Goal: Task Accomplishment & Management: Manage account settings

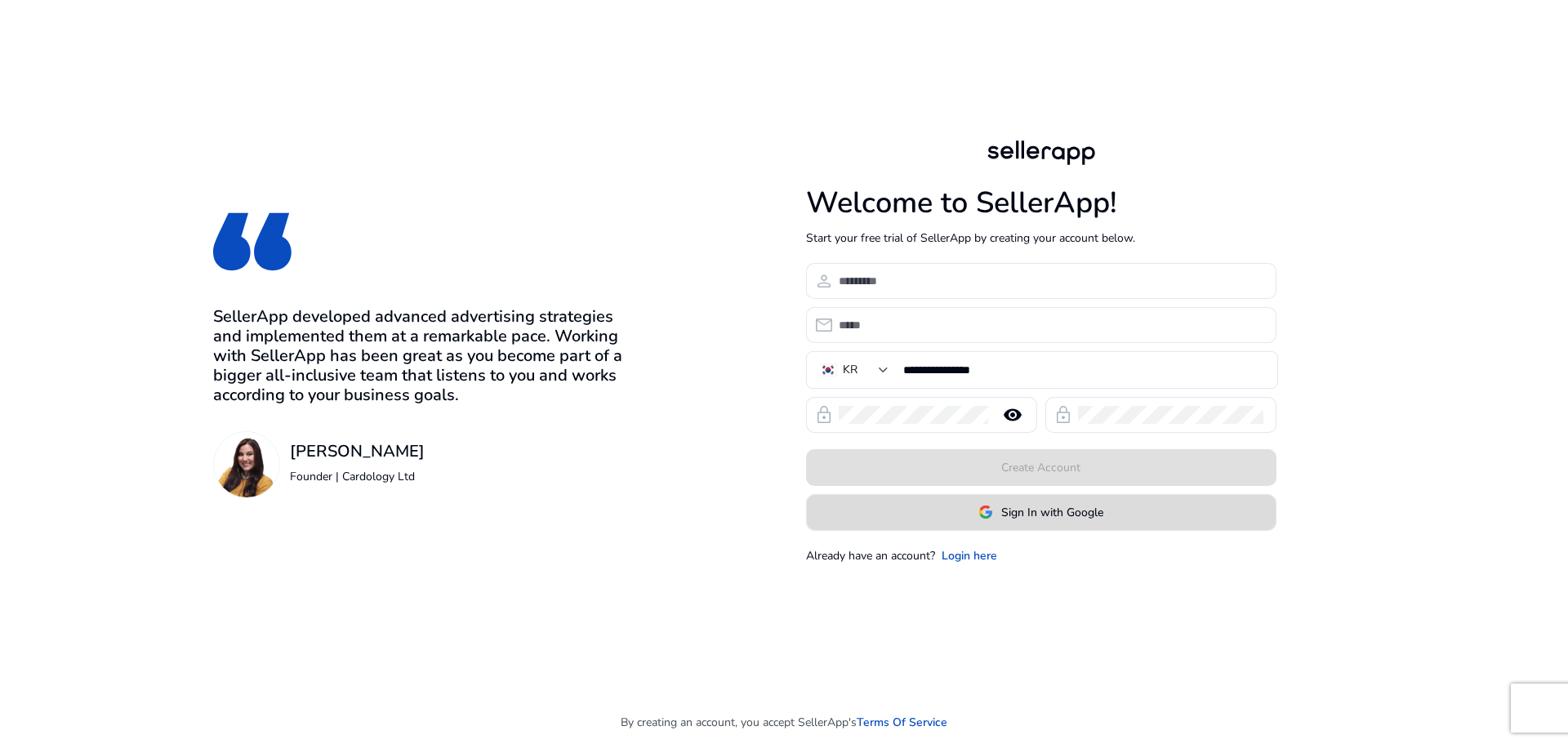
click at [978, 519] on span at bounding box center [1041, 512] width 468 height 39
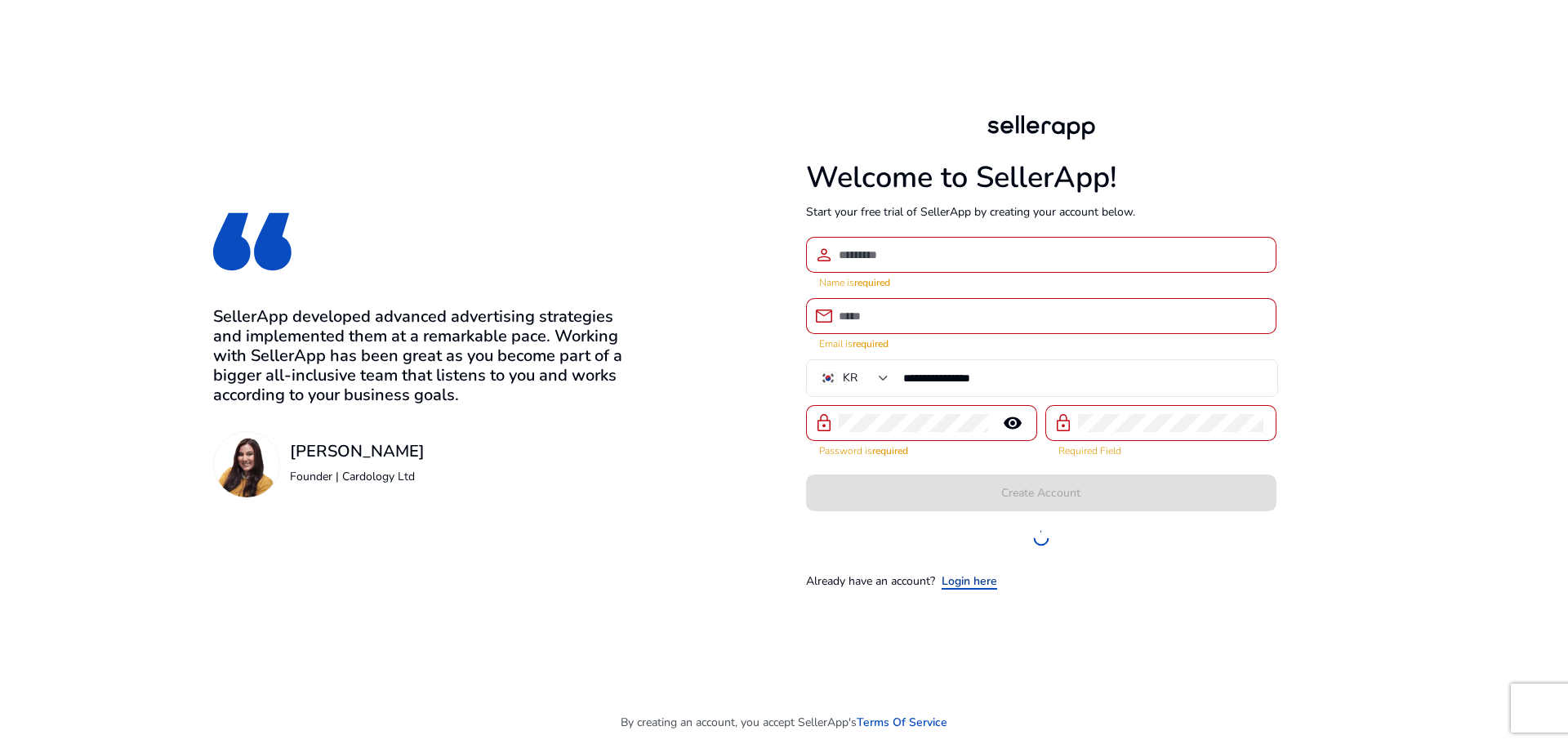
click at [969, 579] on link "Login here" at bounding box center [969, 581] width 55 height 17
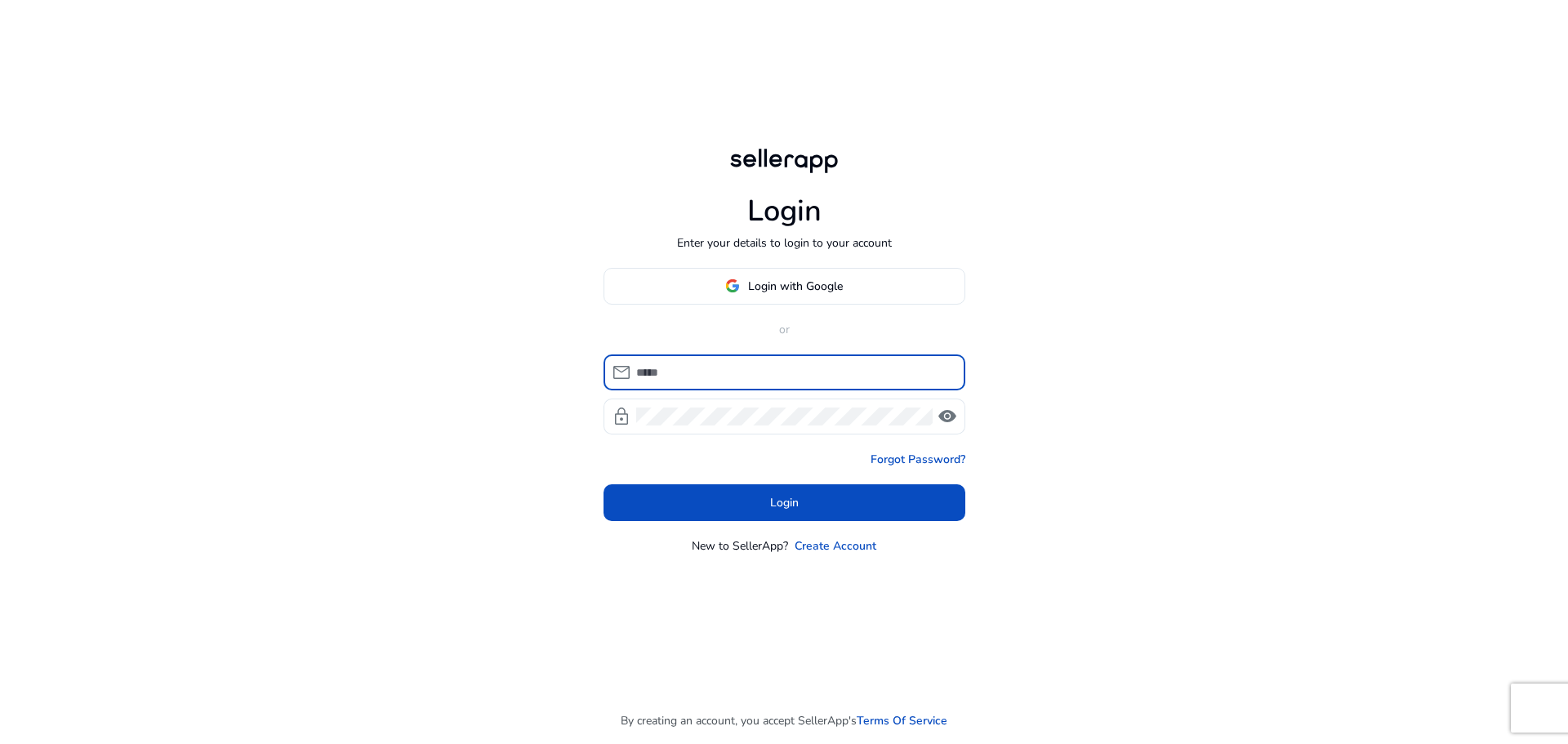
click at [744, 366] on input at bounding box center [794, 372] width 316 height 18
type input "**********"
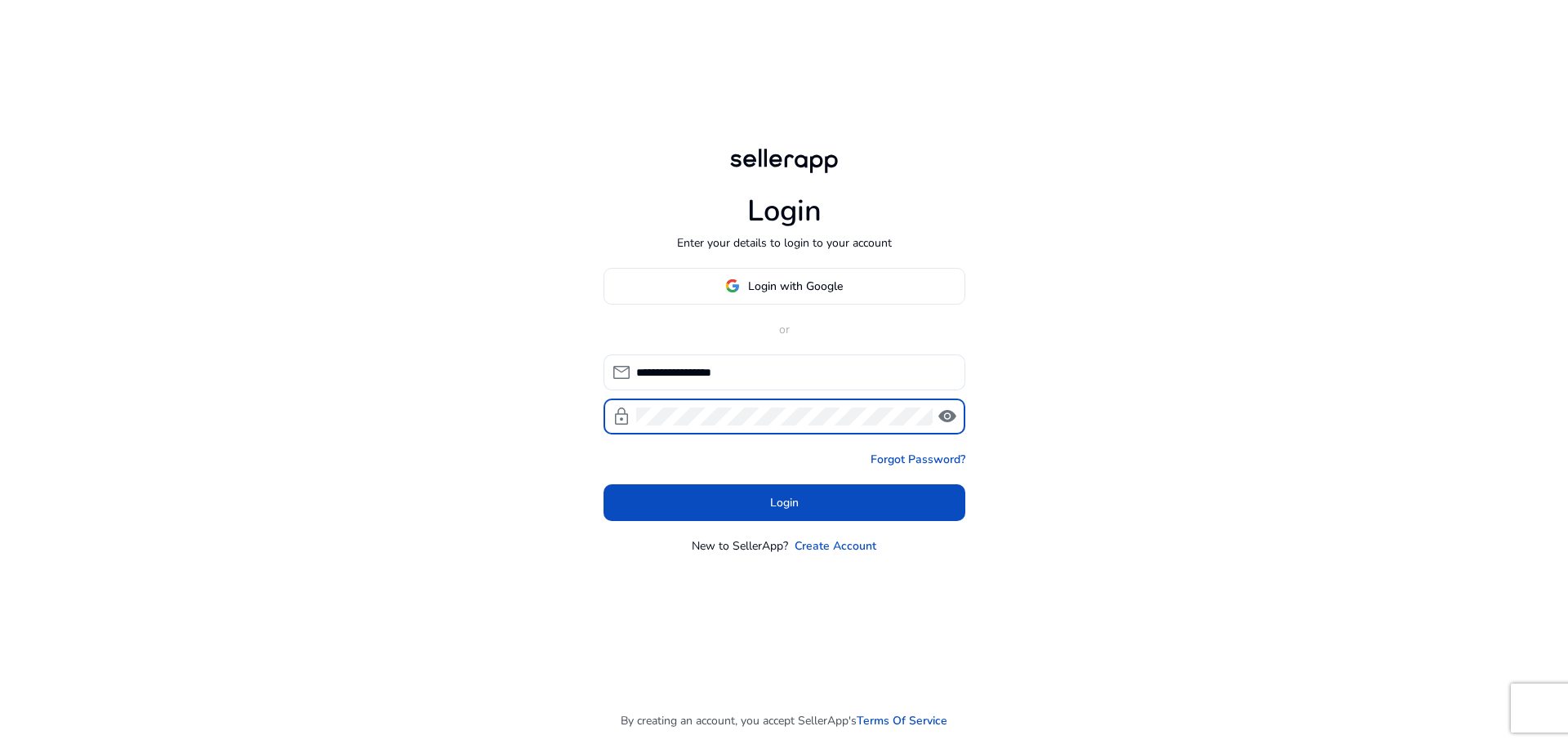
click at [952, 417] on span "visibility" at bounding box center [947, 417] width 20 height 20
click button "Login" at bounding box center [784, 502] width 362 height 36
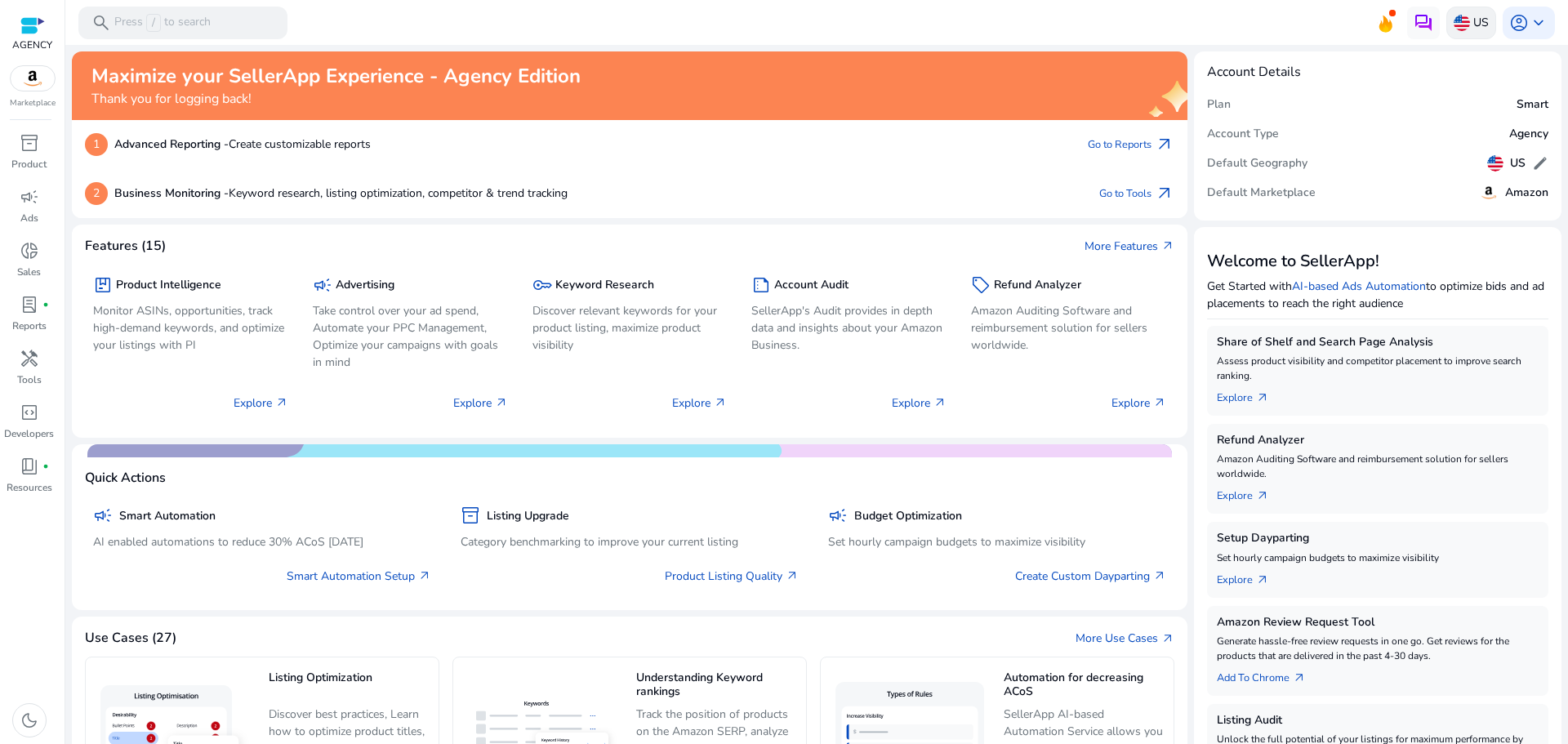
click at [1462, 20] on img at bounding box center [1462, 23] width 16 height 16
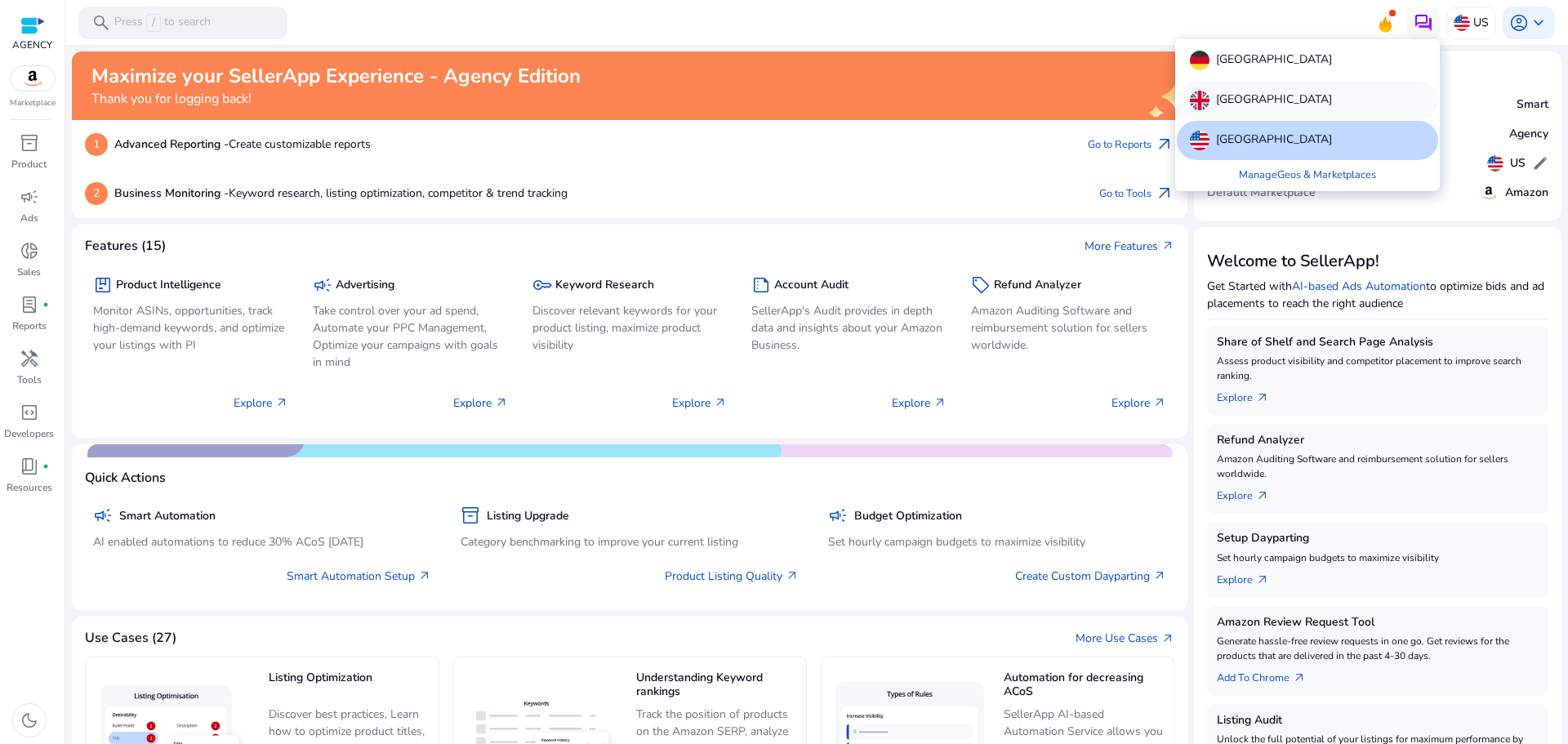
click at [1276, 97] on p "[GEOGRAPHIC_DATA]" at bounding box center [1274, 100] width 116 height 20
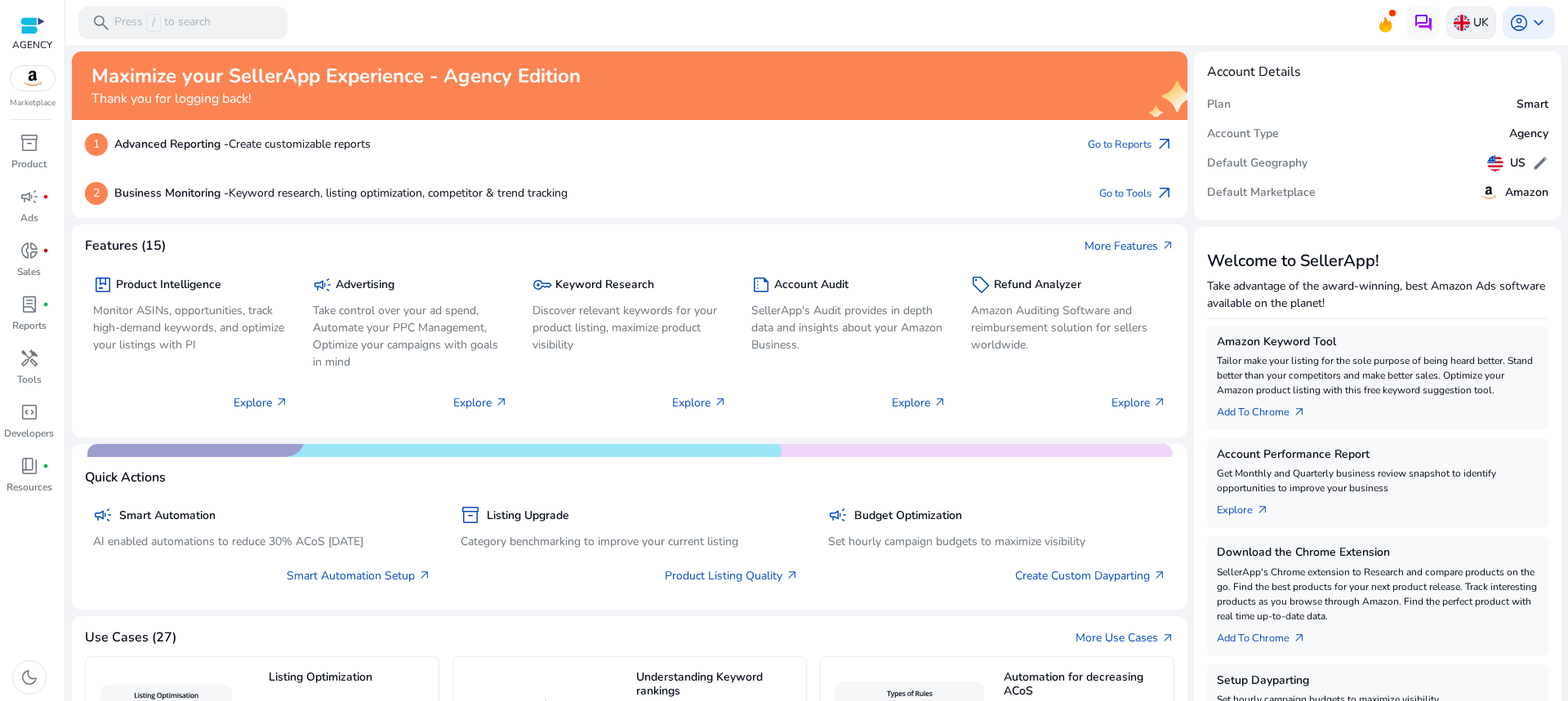
click at [1474, 30] on p "UK" at bounding box center [1481, 22] width 16 height 29
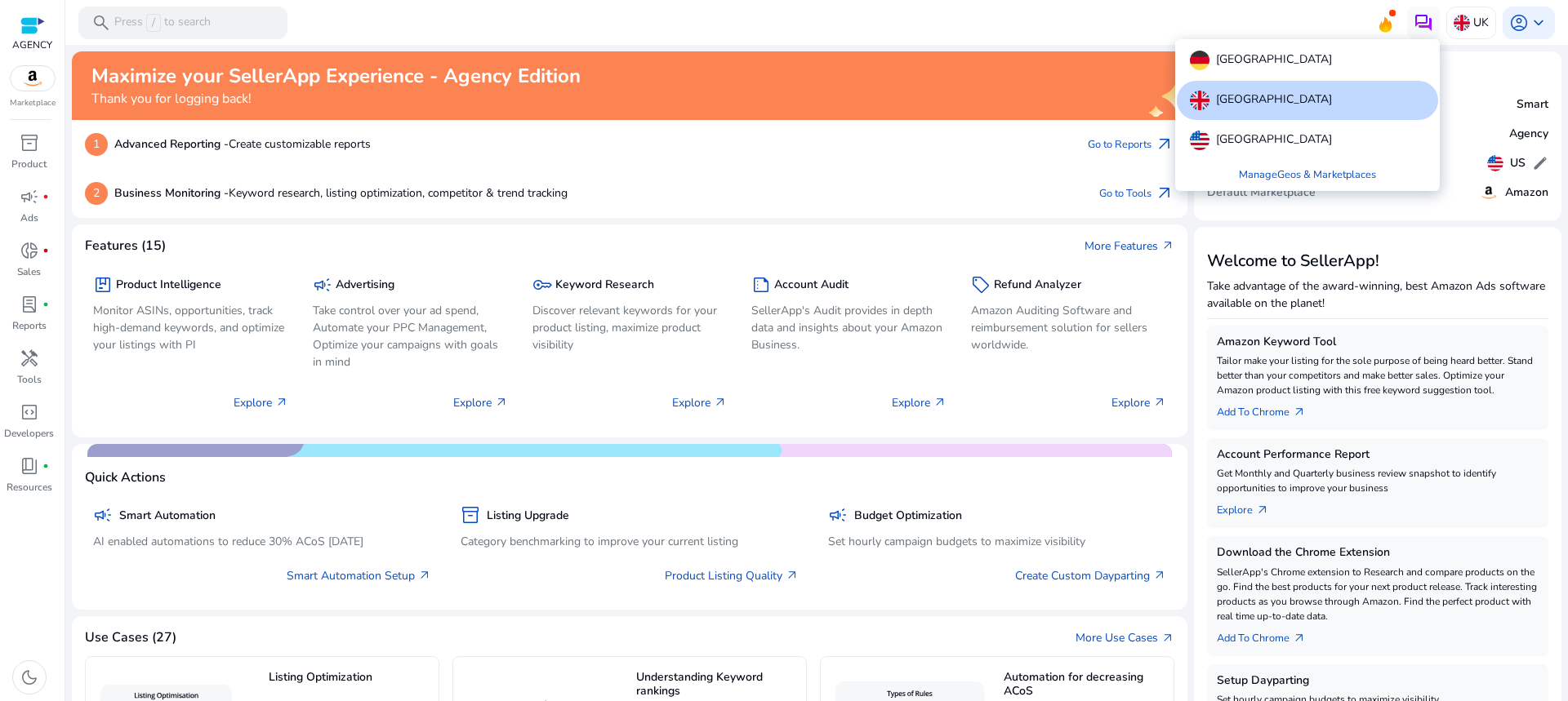
click at [840, 23] on div at bounding box center [784, 350] width 1568 height 701
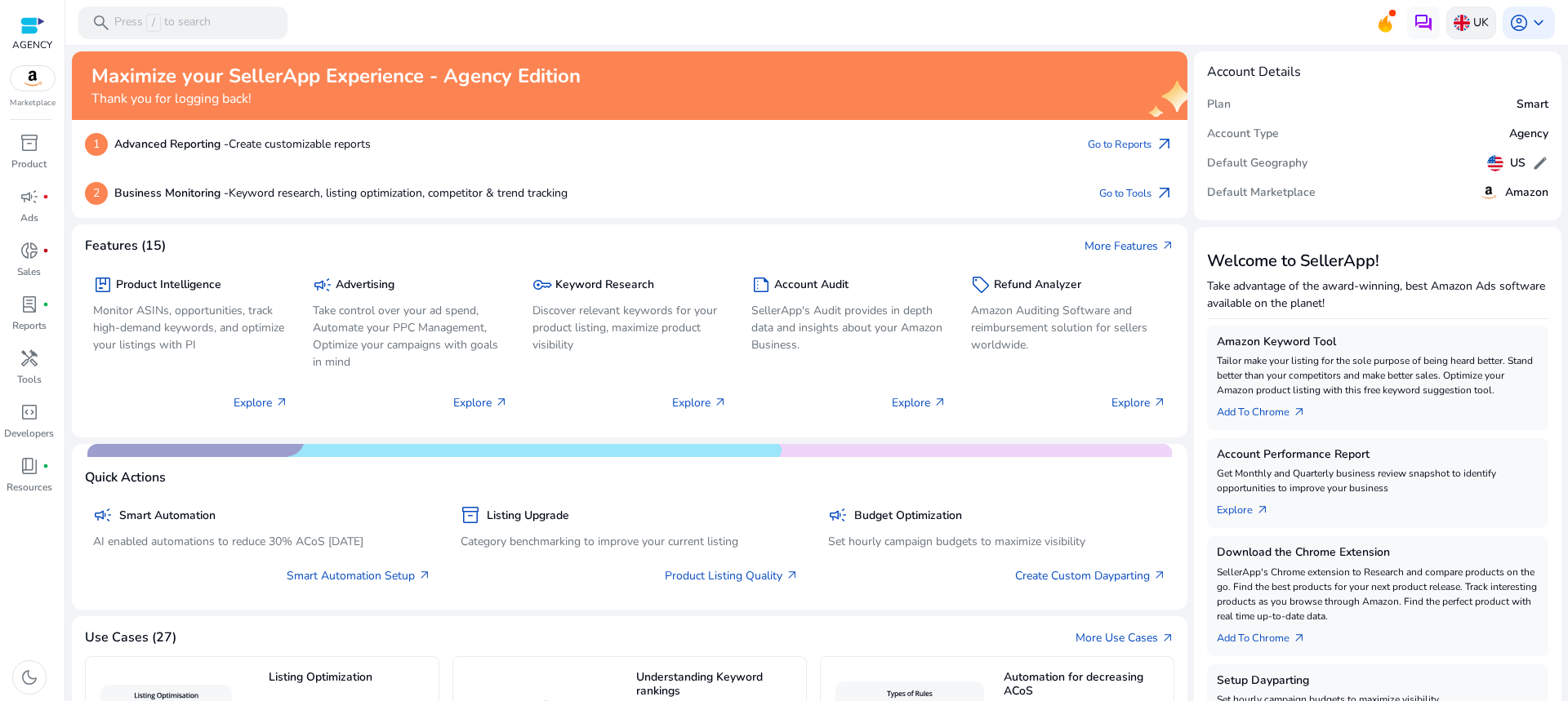
click at [1457, 21] on img at bounding box center [1462, 23] width 16 height 16
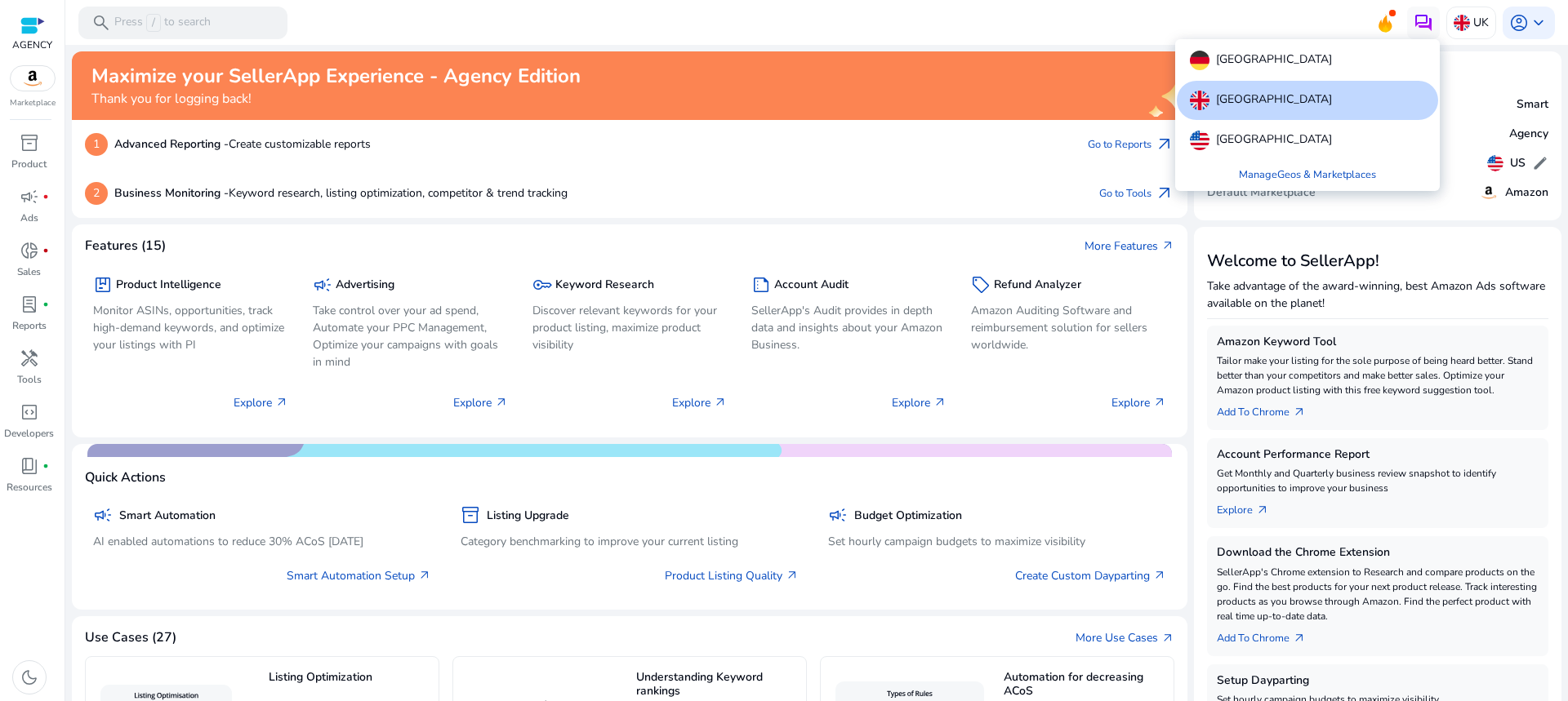
click at [1060, 22] on div at bounding box center [784, 350] width 1568 height 701
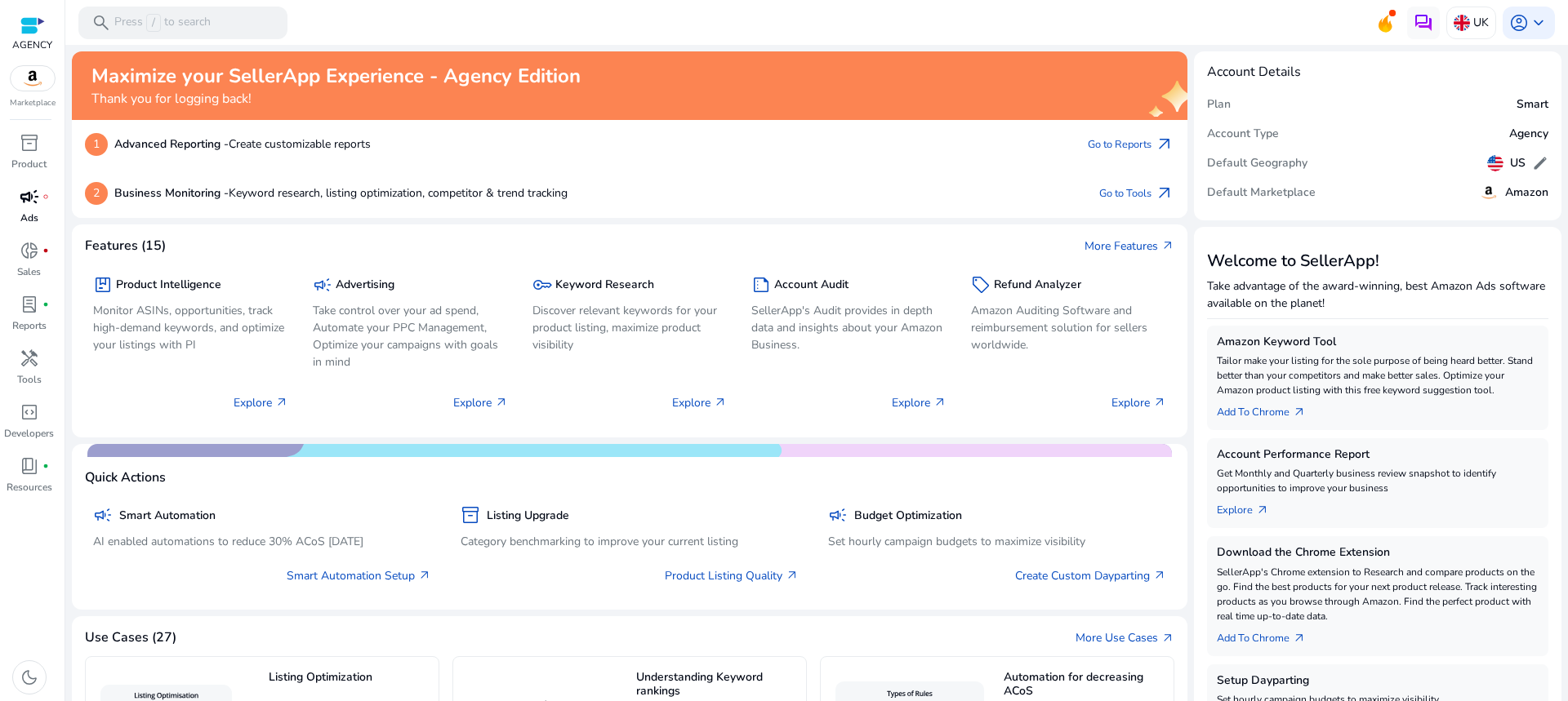
click at [14, 204] on div "campaign fiber_manual_record" at bounding box center [29, 196] width 46 height 26
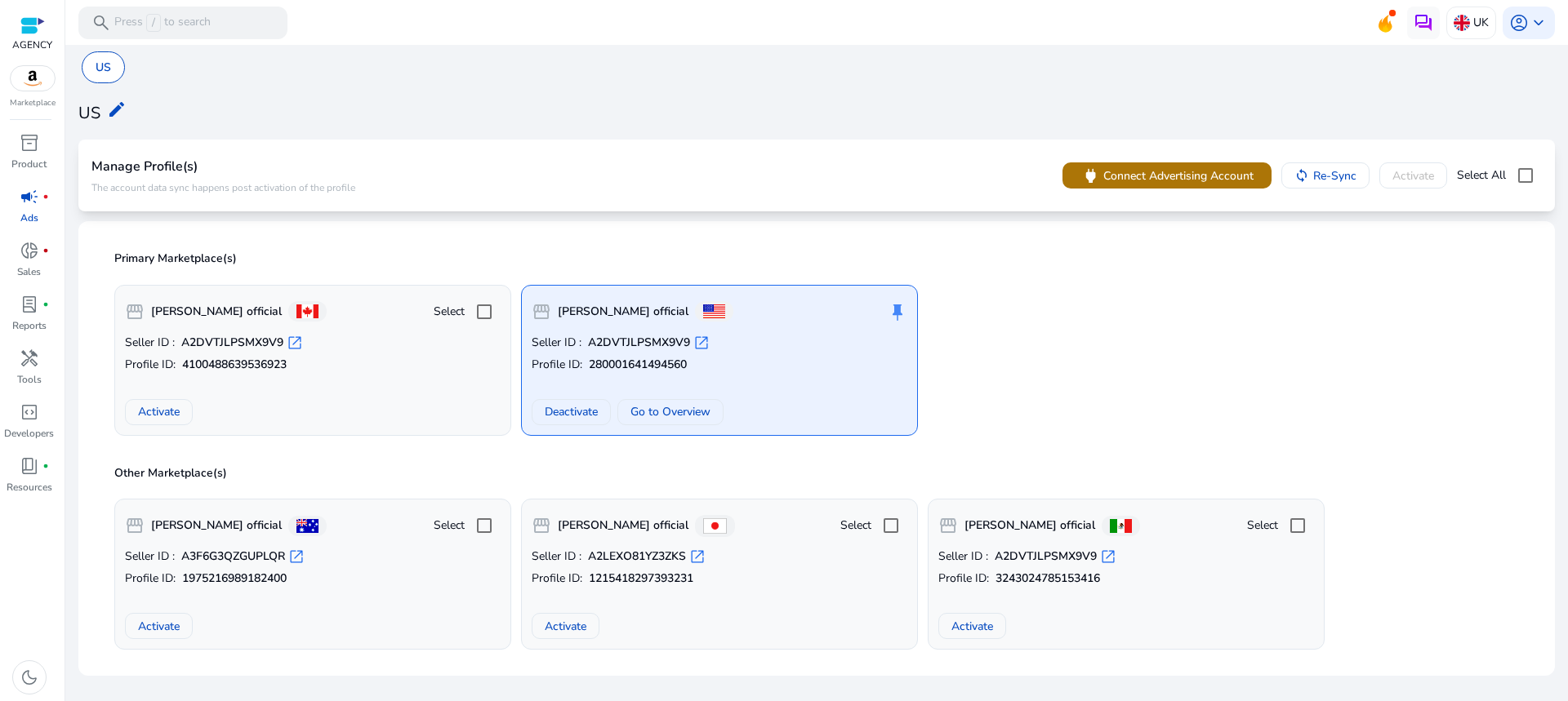
click at [1074, 169] on span at bounding box center [1166, 175] width 209 height 39
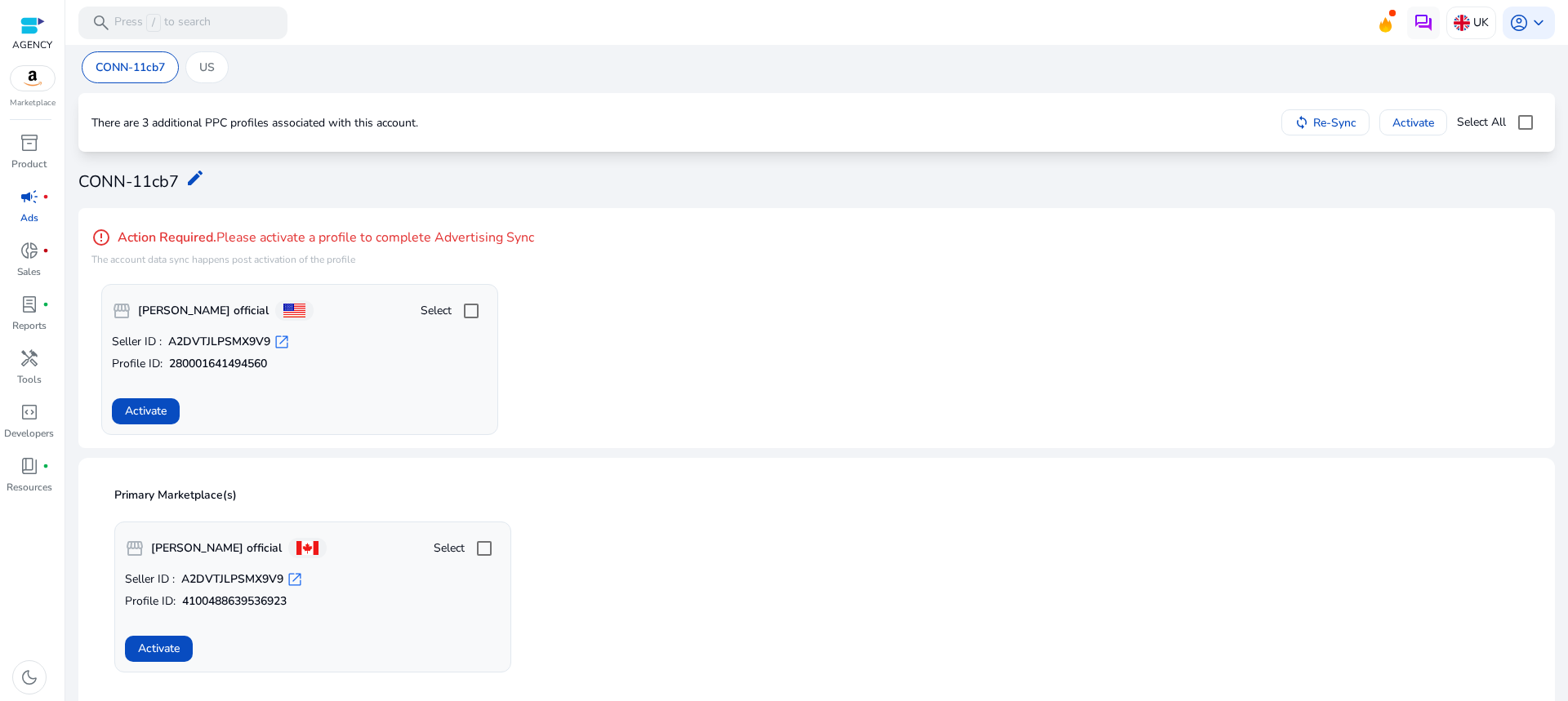
click at [35, 192] on span "campaign" at bounding box center [29, 196] width 20 height 20
click at [1454, 16] on img at bounding box center [1462, 23] width 16 height 16
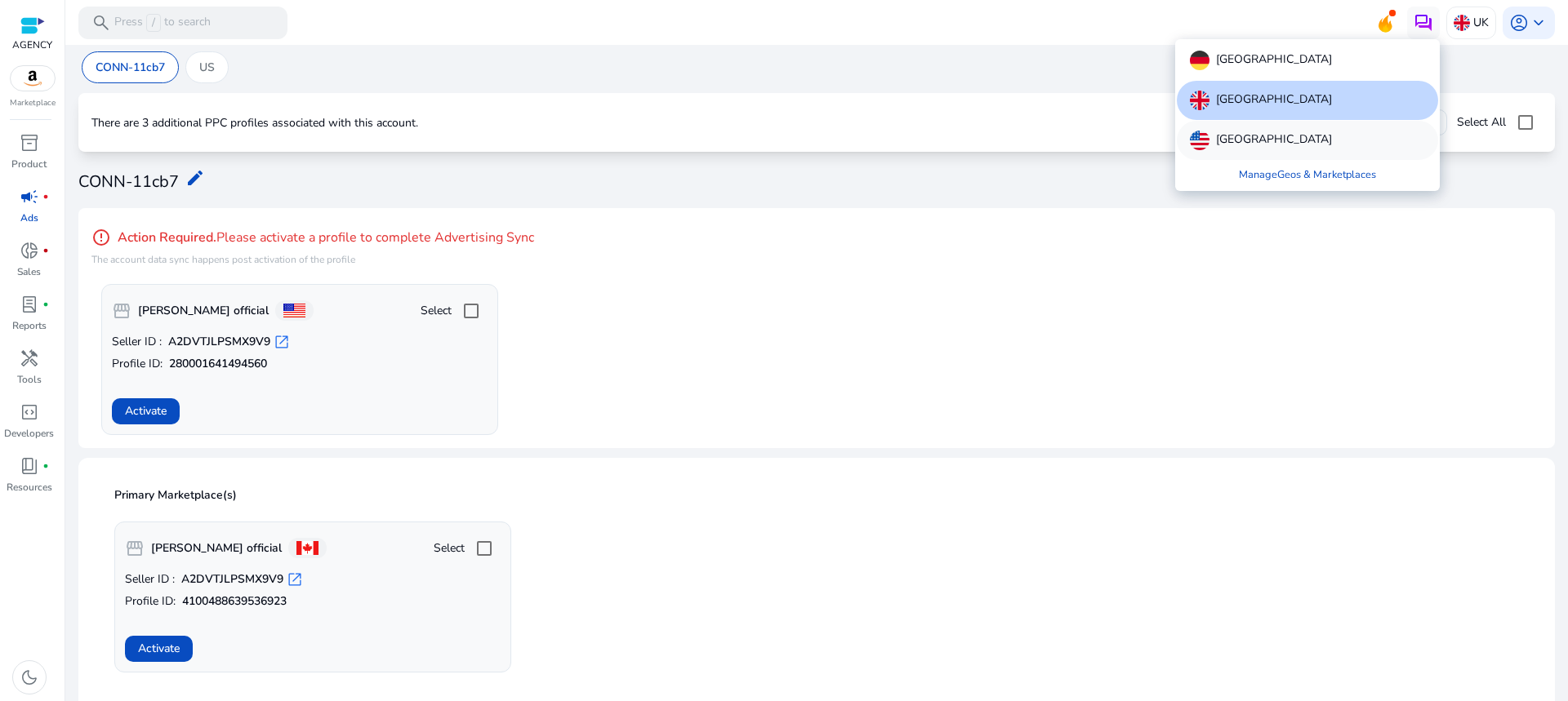
click at [1291, 132] on div "[GEOGRAPHIC_DATA]" at bounding box center [1307, 140] width 261 height 39
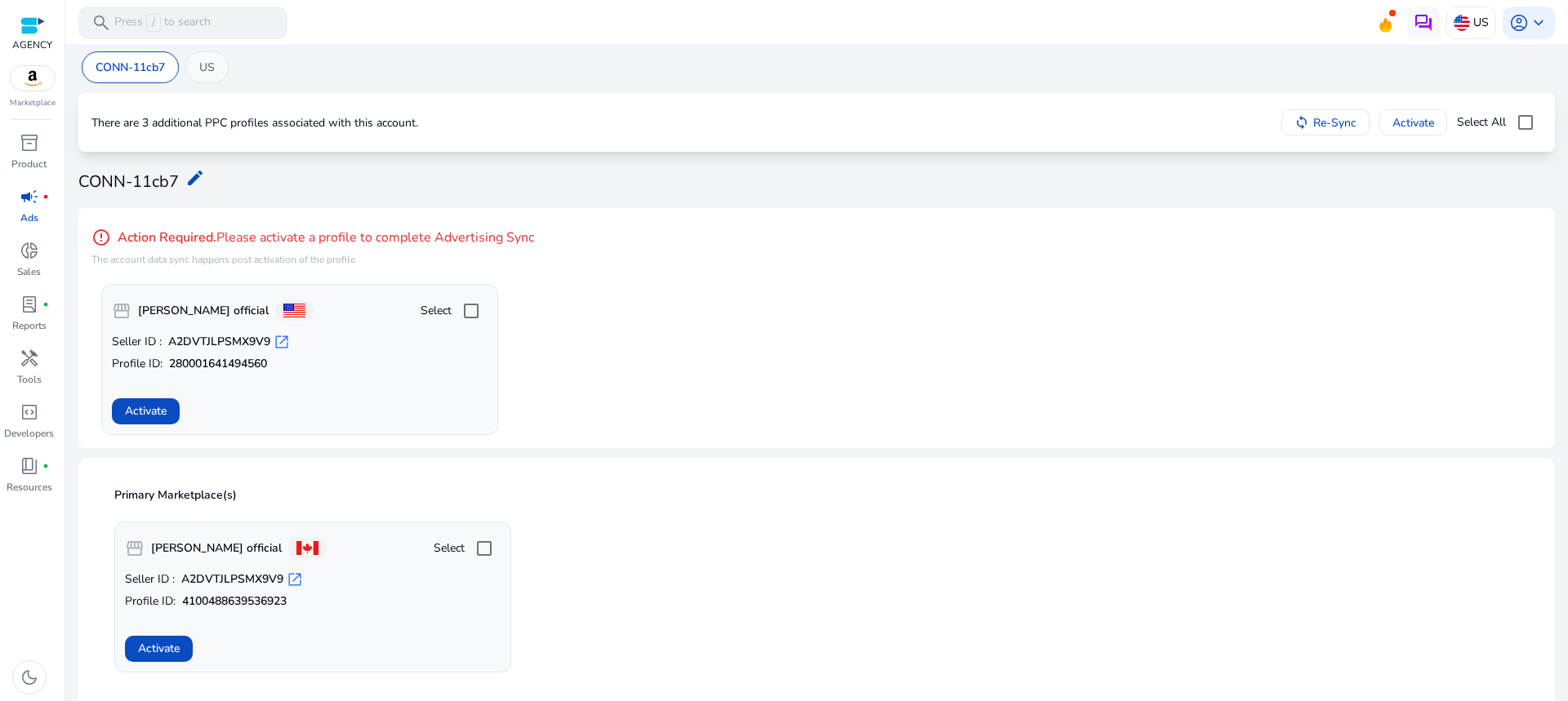
click at [200, 73] on p "US" at bounding box center [207, 68] width 16 height 17
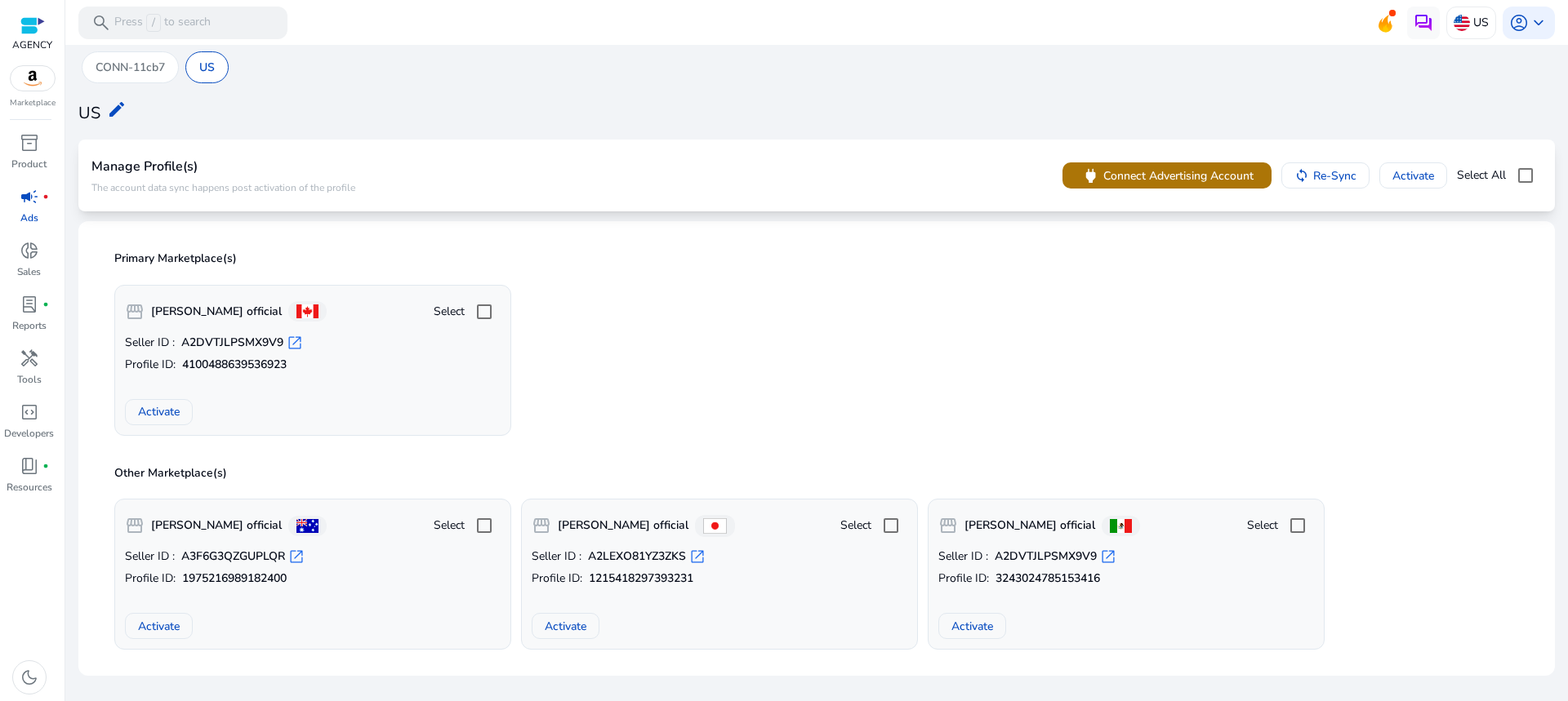
click at [1113, 170] on span "Connect Advertising Account" at bounding box center [1178, 176] width 151 height 17
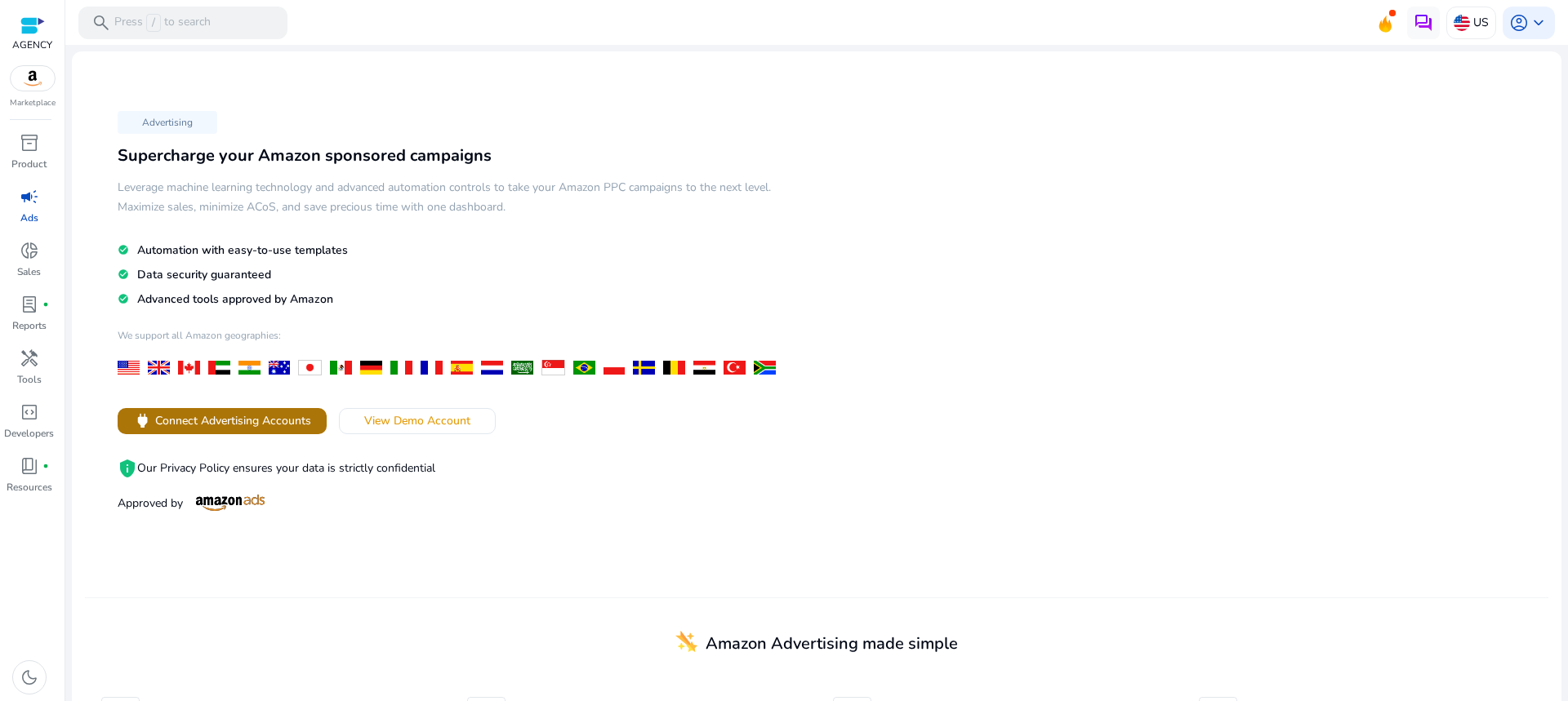
click at [210, 411] on span "power Connect Advertising Accounts" at bounding box center [223, 421] width 178 height 19
click at [23, 195] on span "campaign" at bounding box center [29, 196] width 20 height 20
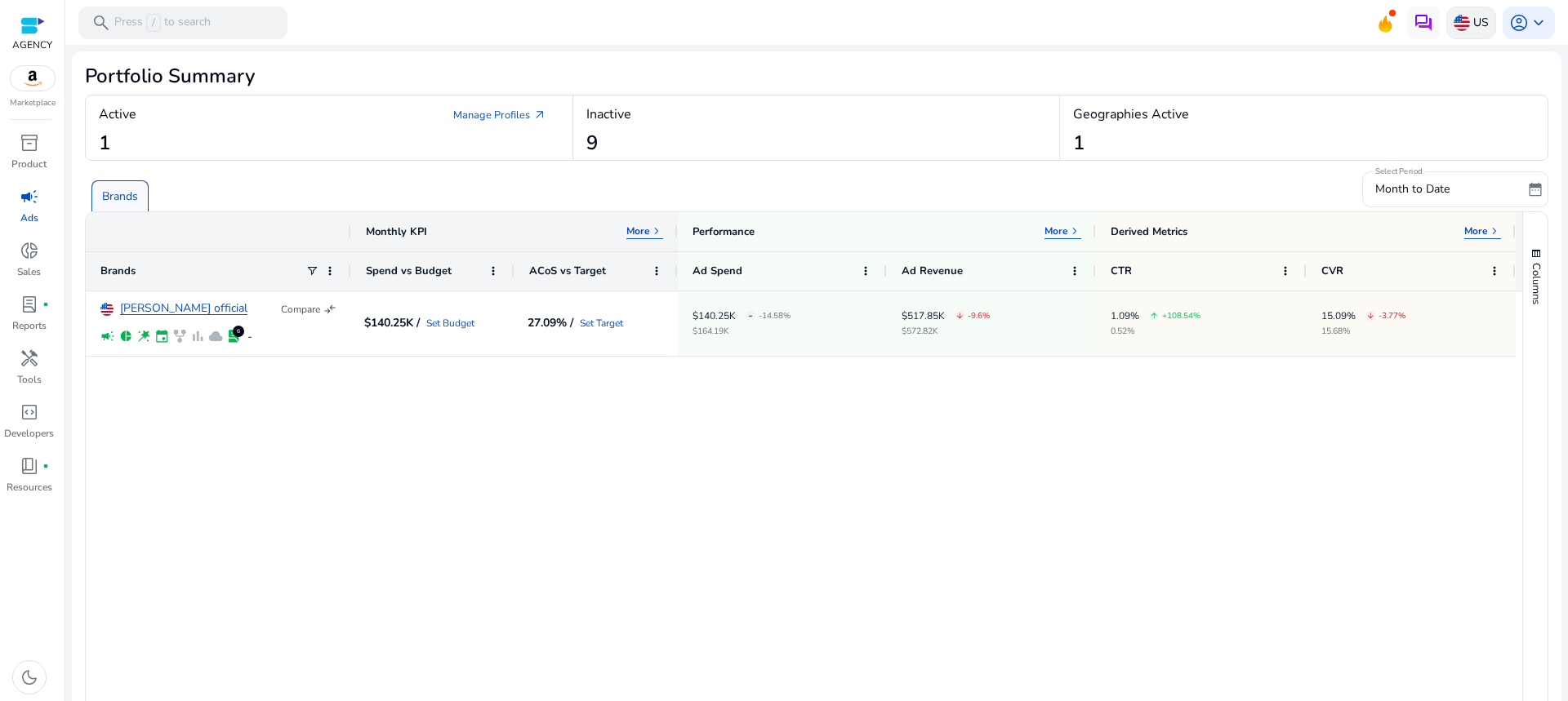
click at [1459, 22] on img at bounding box center [1462, 23] width 16 height 16
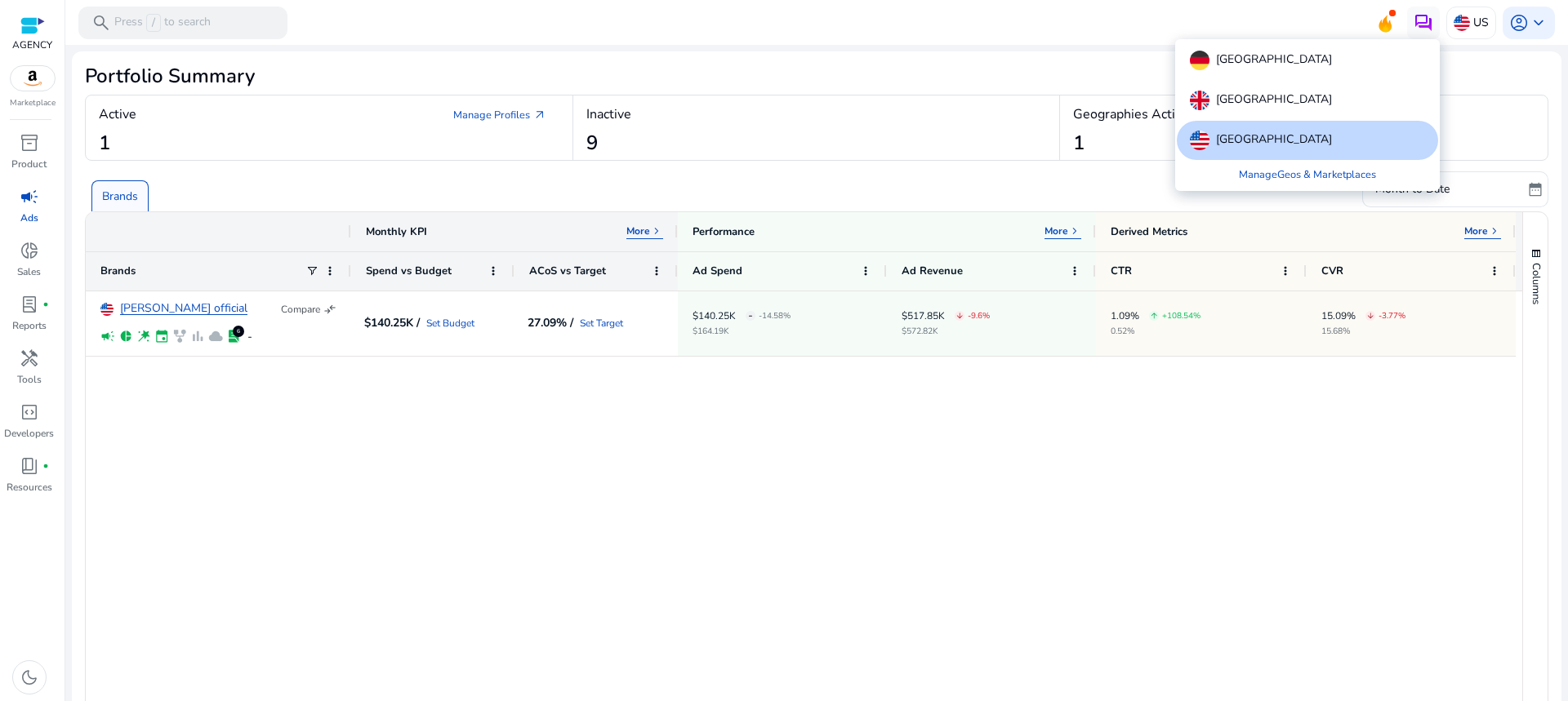
click at [73, 176] on div at bounding box center [784, 350] width 1568 height 701
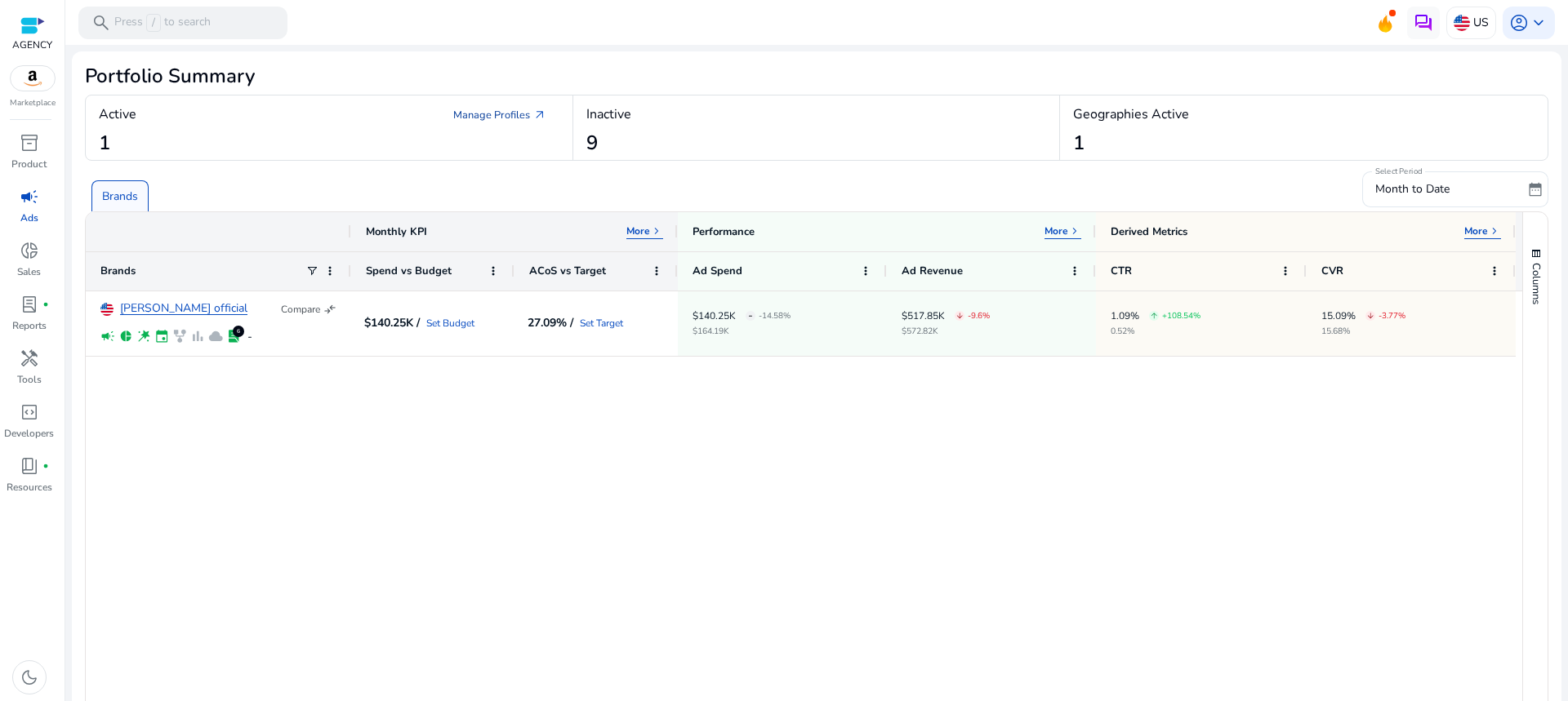
click at [489, 117] on link "Manage Profiles arrow_outward" at bounding box center [500, 115] width 119 height 29
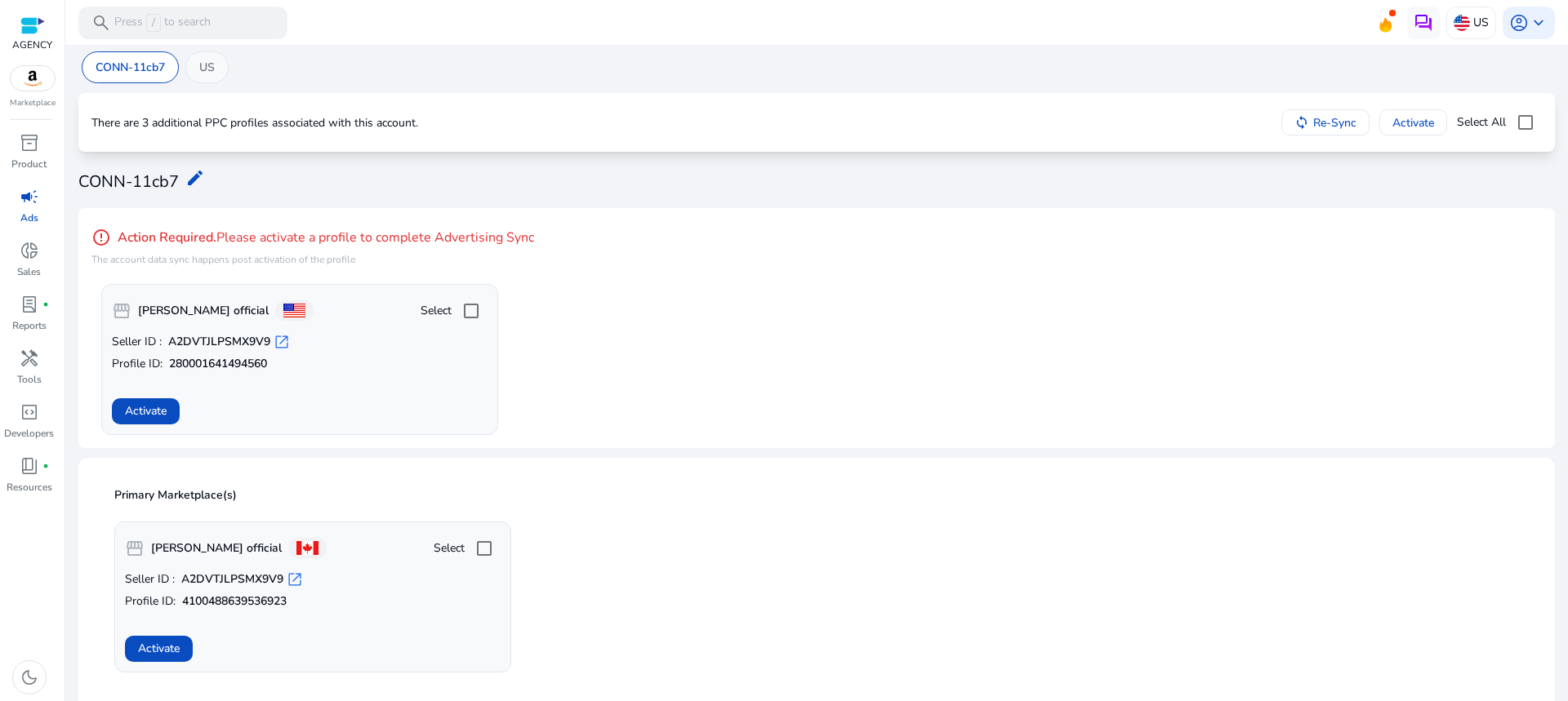
click at [209, 68] on p "US" at bounding box center [207, 68] width 16 height 17
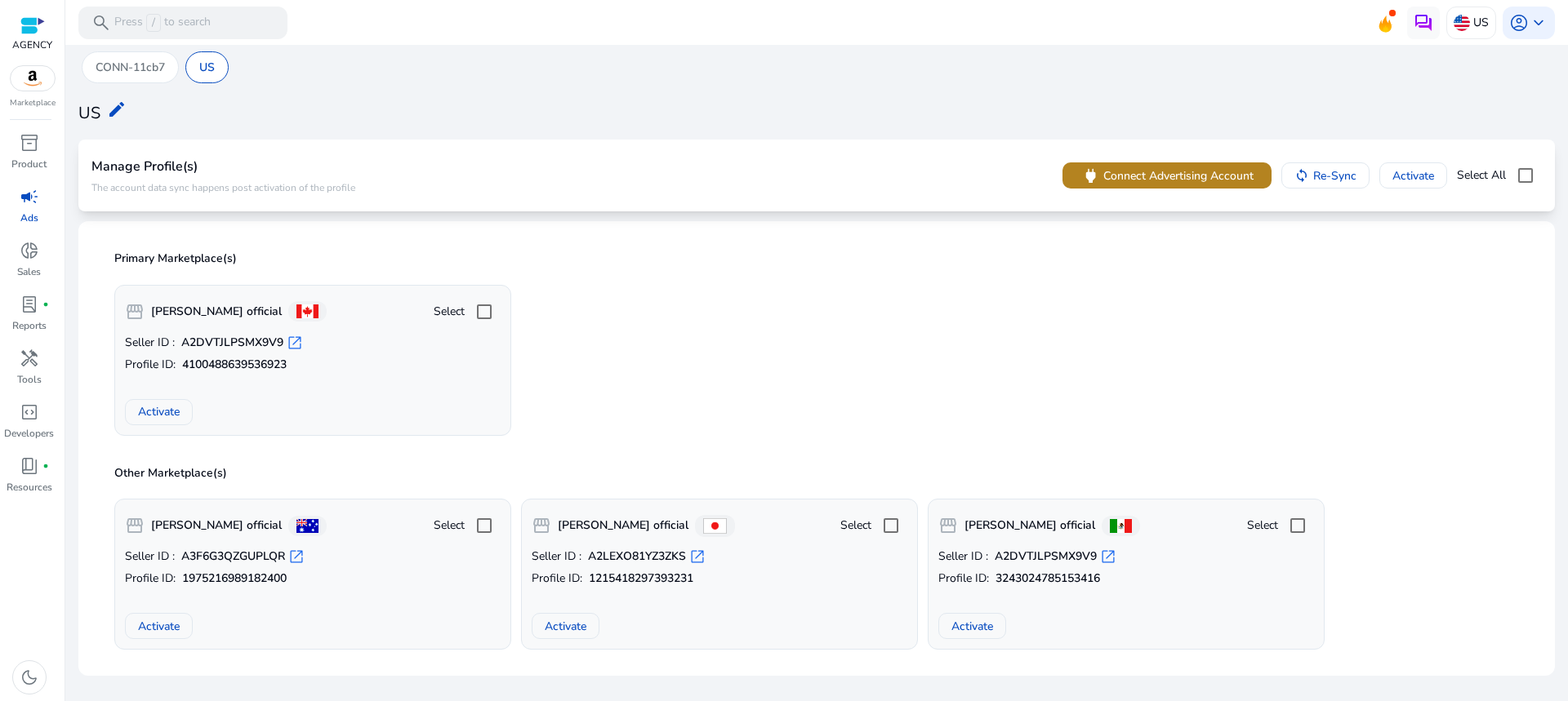
click at [1150, 182] on span "Connect Advertising Account" at bounding box center [1178, 176] width 151 height 17
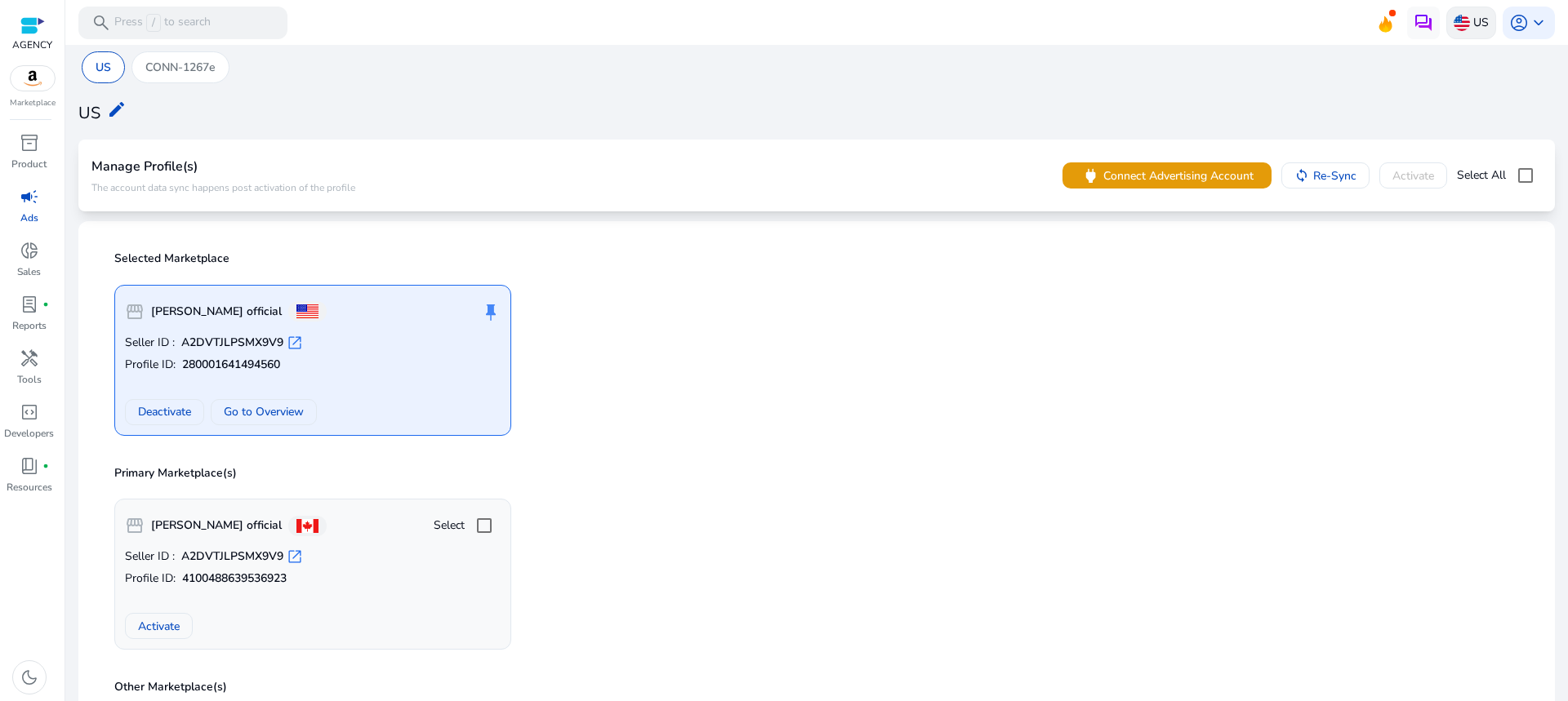
click at [1459, 30] on img at bounding box center [1462, 23] width 16 height 16
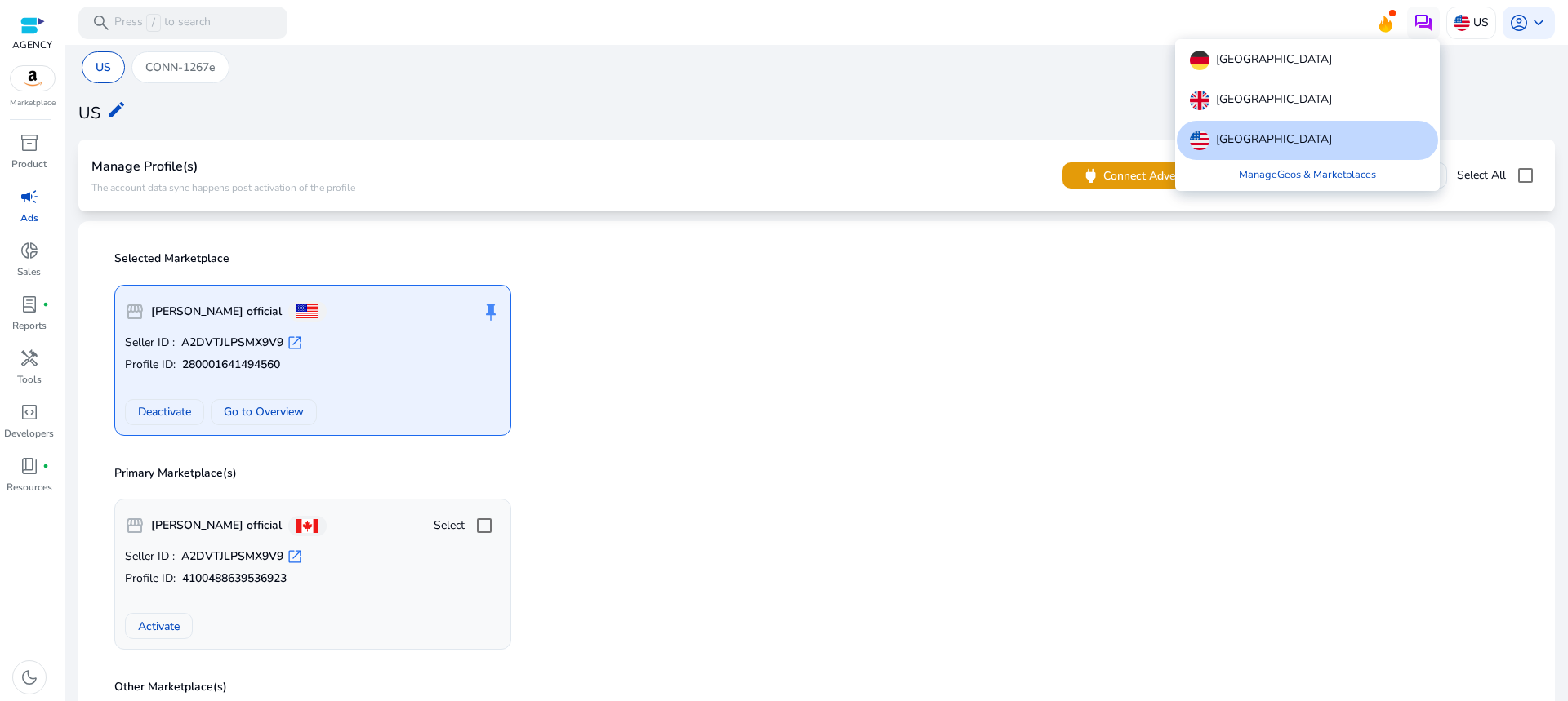
drag, startPoint x: 368, startPoint y: 74, endPoint x: 322, endPoint y: 68, distance: 46.4
click at [368, 73] on div at bounding box center [784, 350] width 1568 height 701
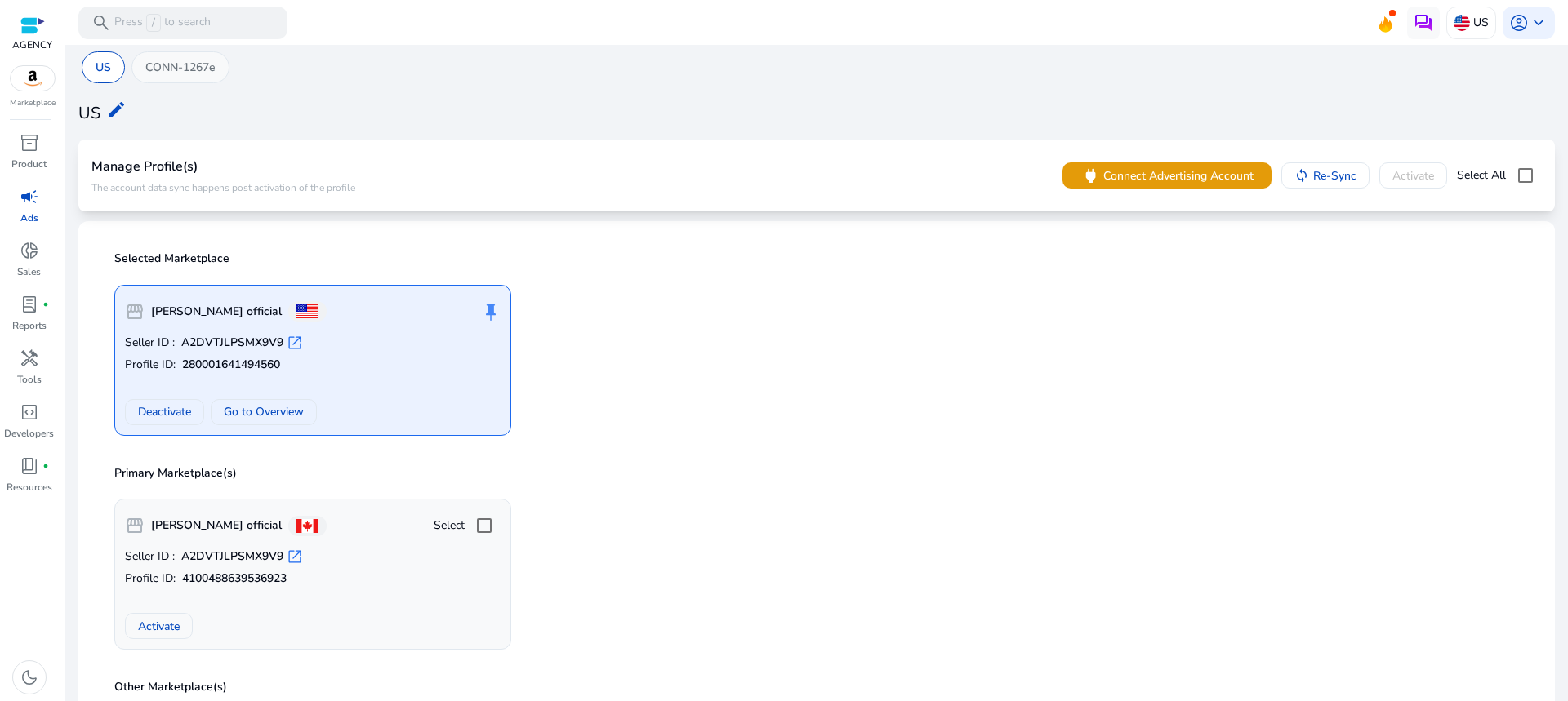
click at [199, 69] on p "CONN-1267e" at bounding box center [180, 68] width 70 height 17
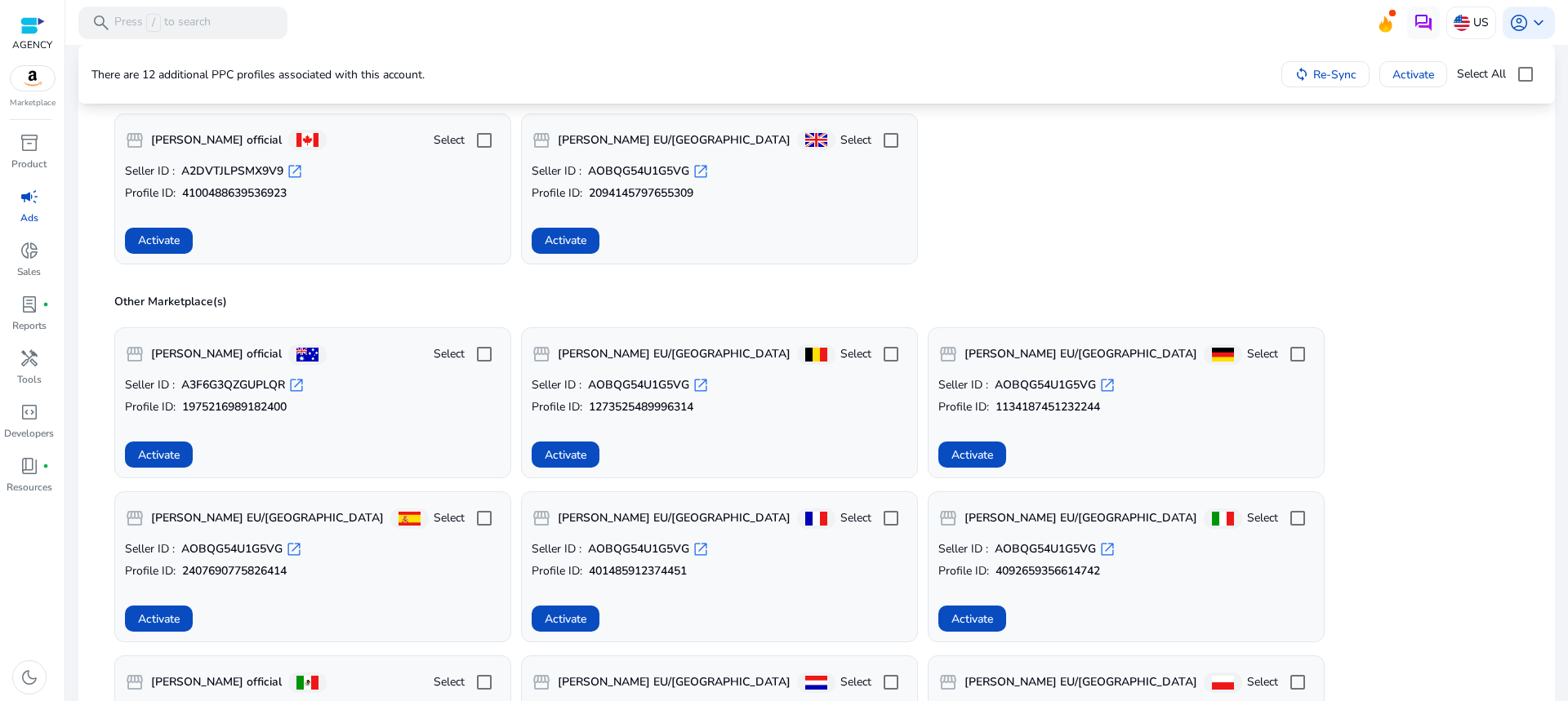
scroll to position [326, 0]
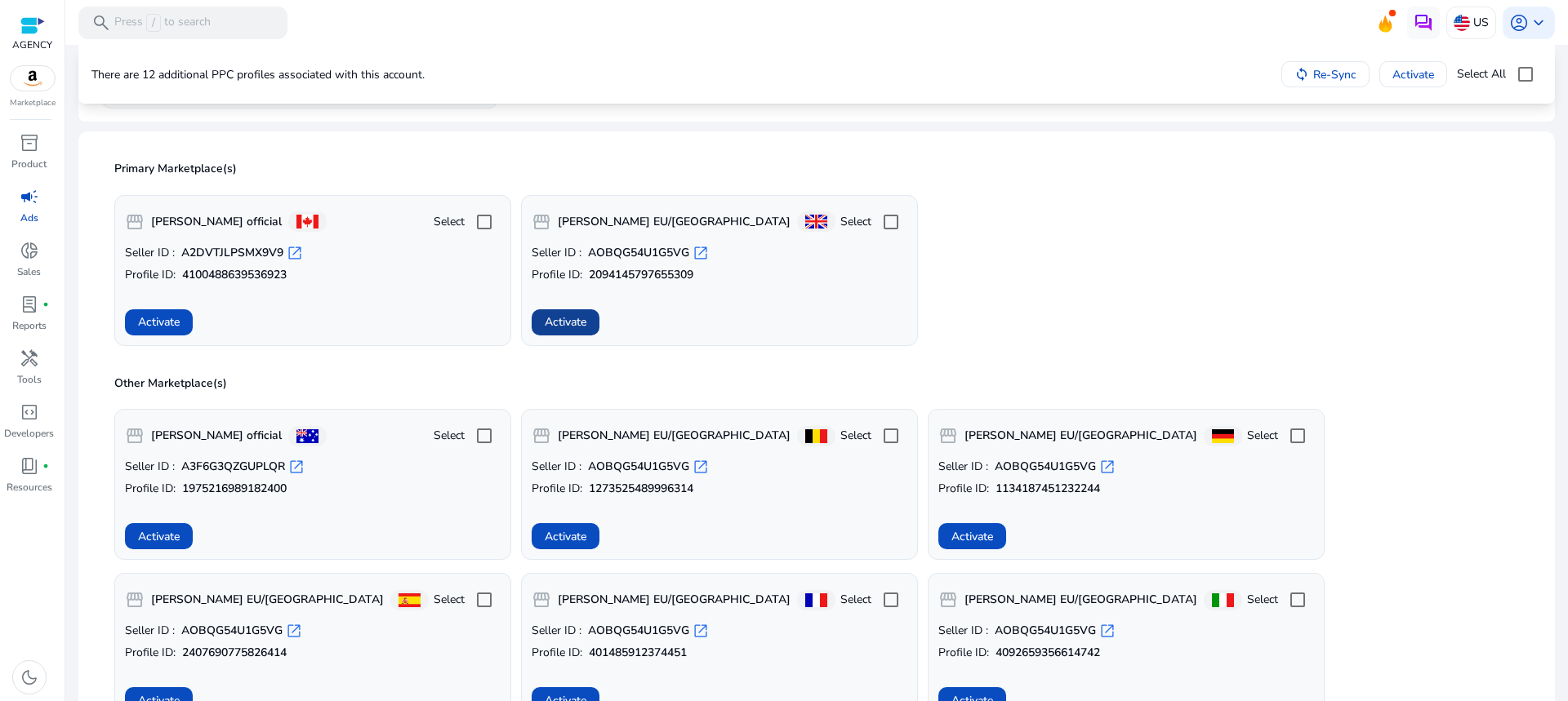
click at [575, 313] on span "Activate" at bounding box center [565, 322] width 42 height 17
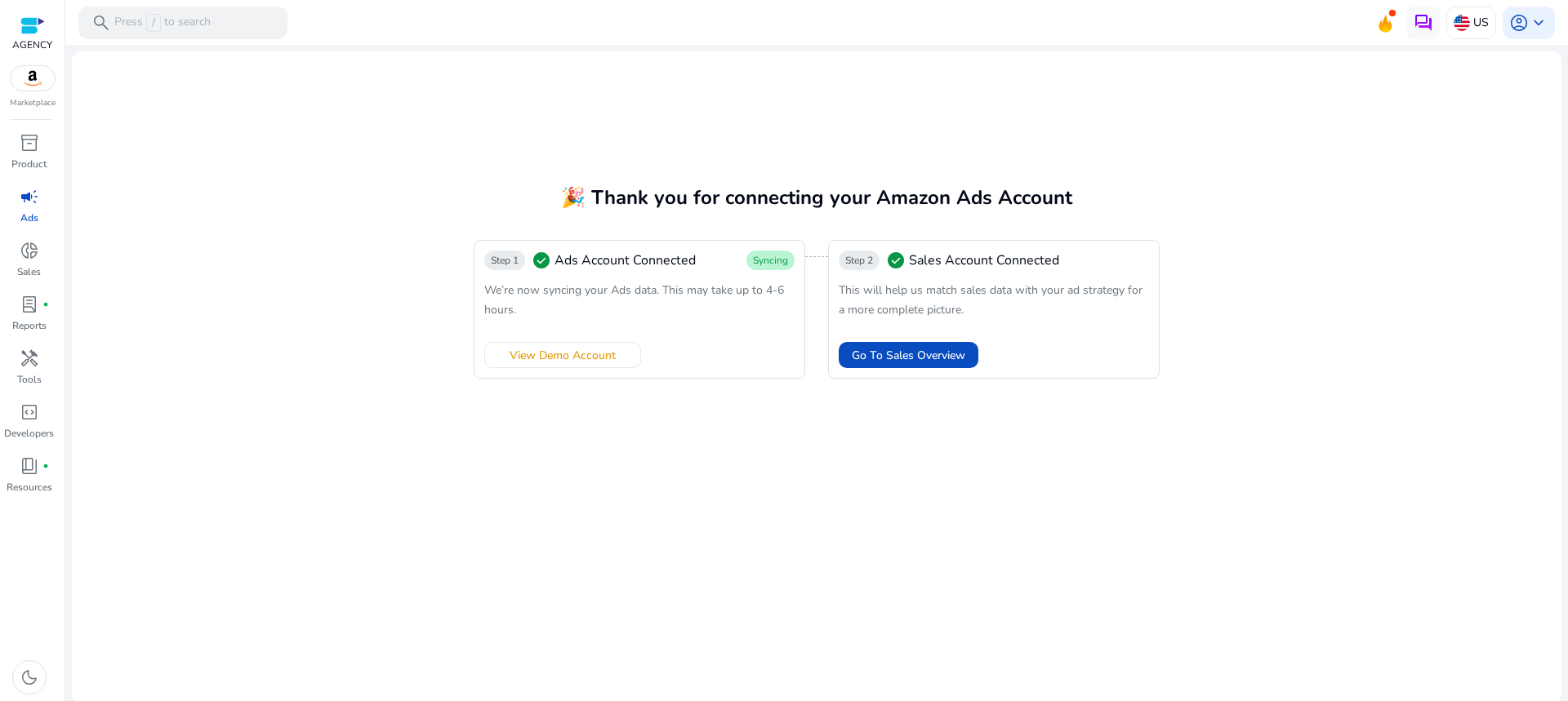
click at [31, 202] on span "campaign" at bounding box center [29, 196] width 20 height 20
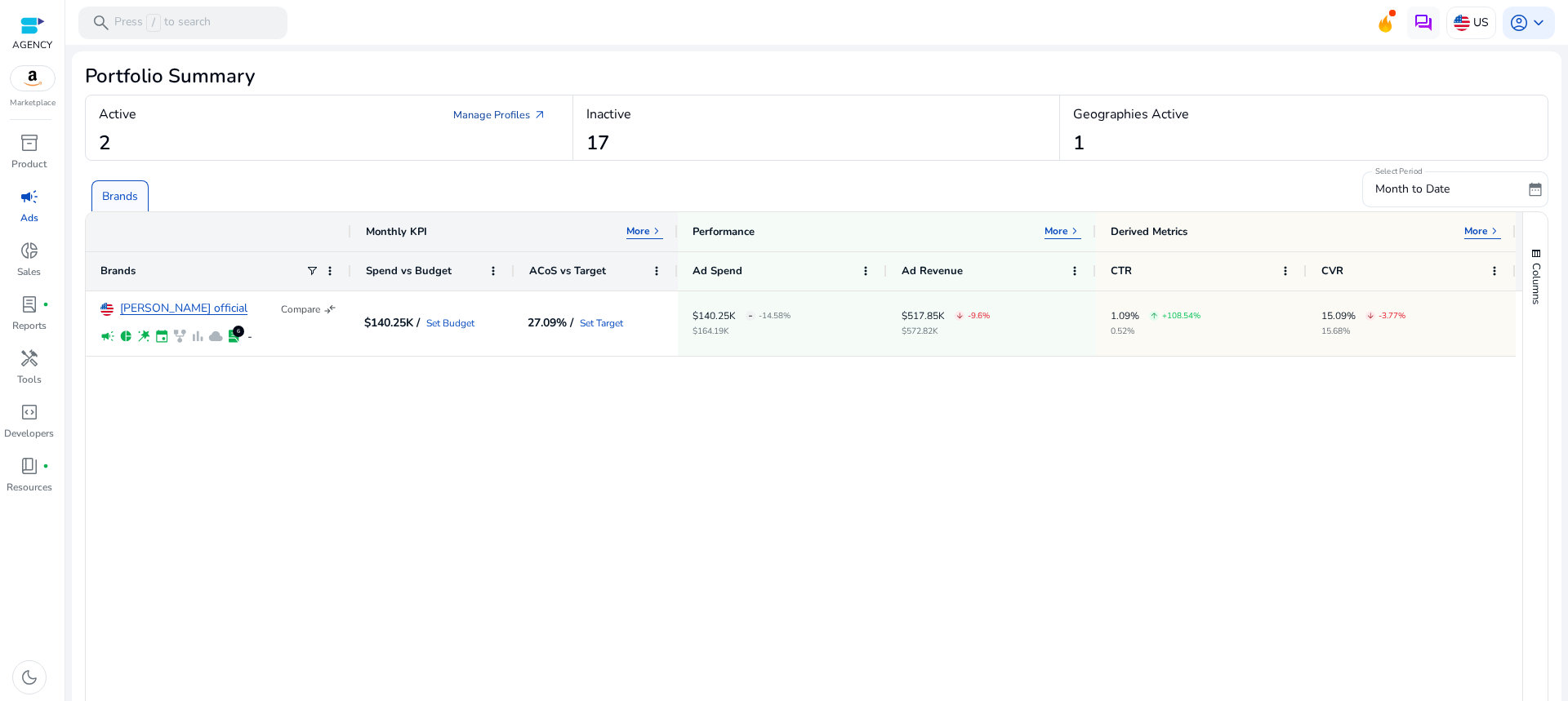
click at [513, 112] on link "Manage Profiles arrow_outward" at bounding box center [500, 115] width 119 height 29
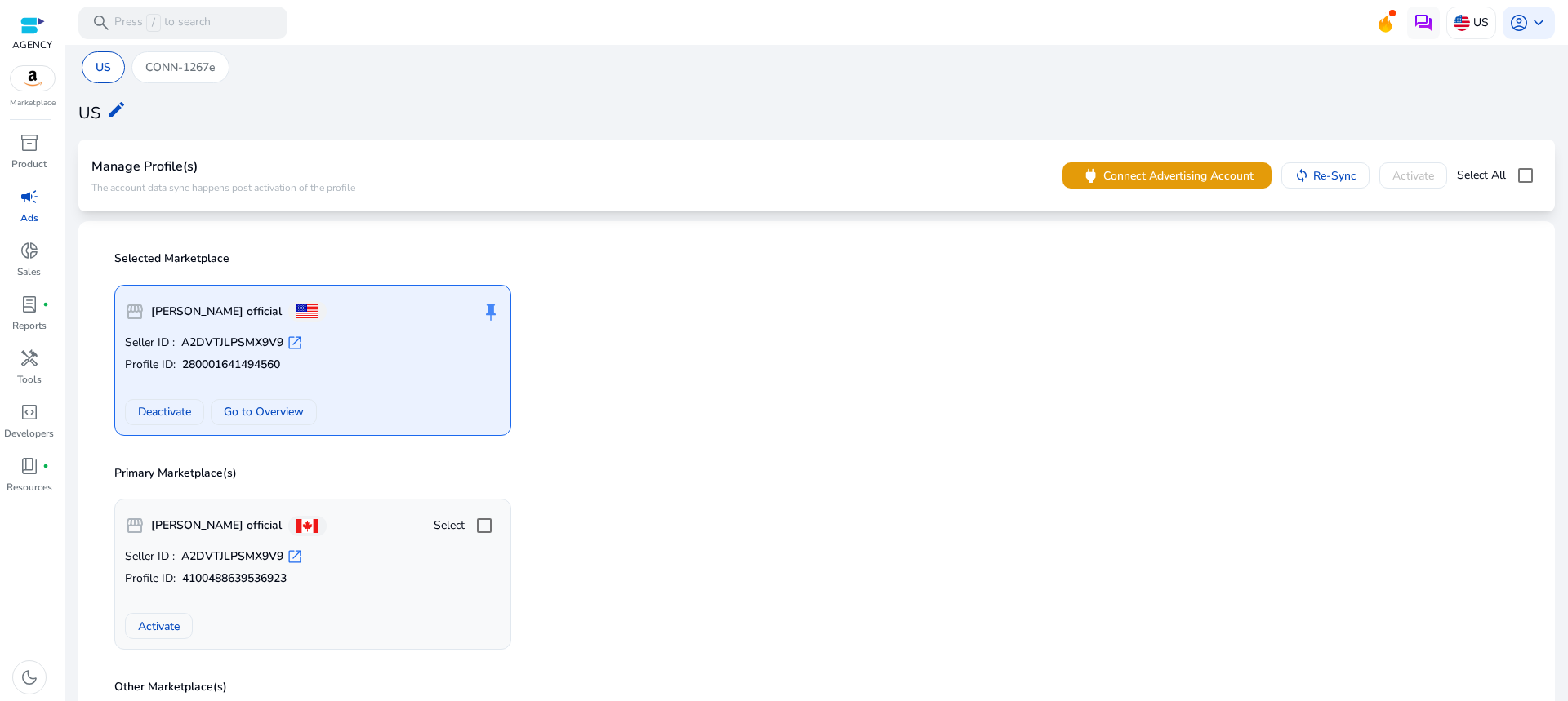
click at [217, 50] on div "US CONN-1267e US edit Manage Profile(s) The account data sync happens post acti…" at bounding box center [816, 471] width 1489 height 852
click at [210, 64] on p "CONN-1267e" at bounding box center [180, 68] width 70 height 17
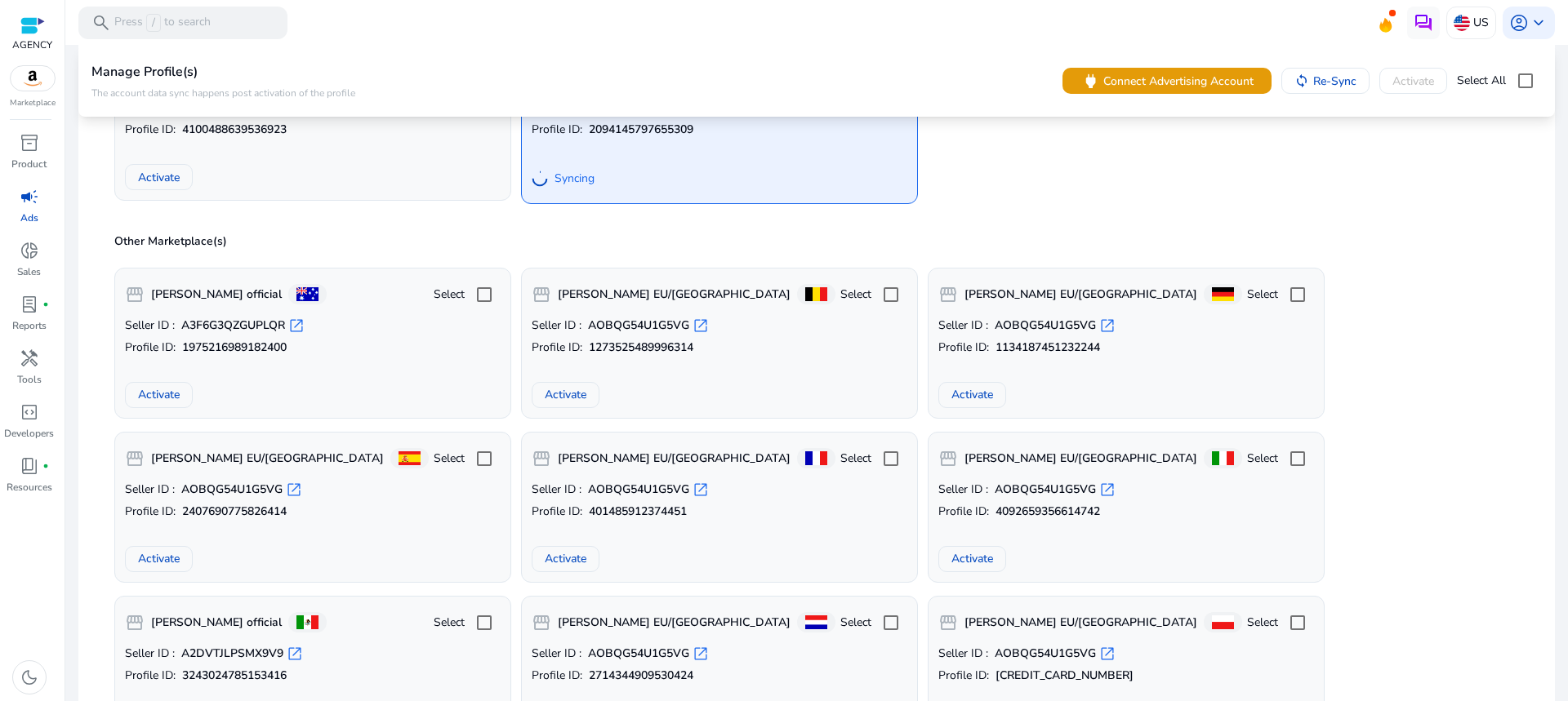
scroll to position [490, 0]
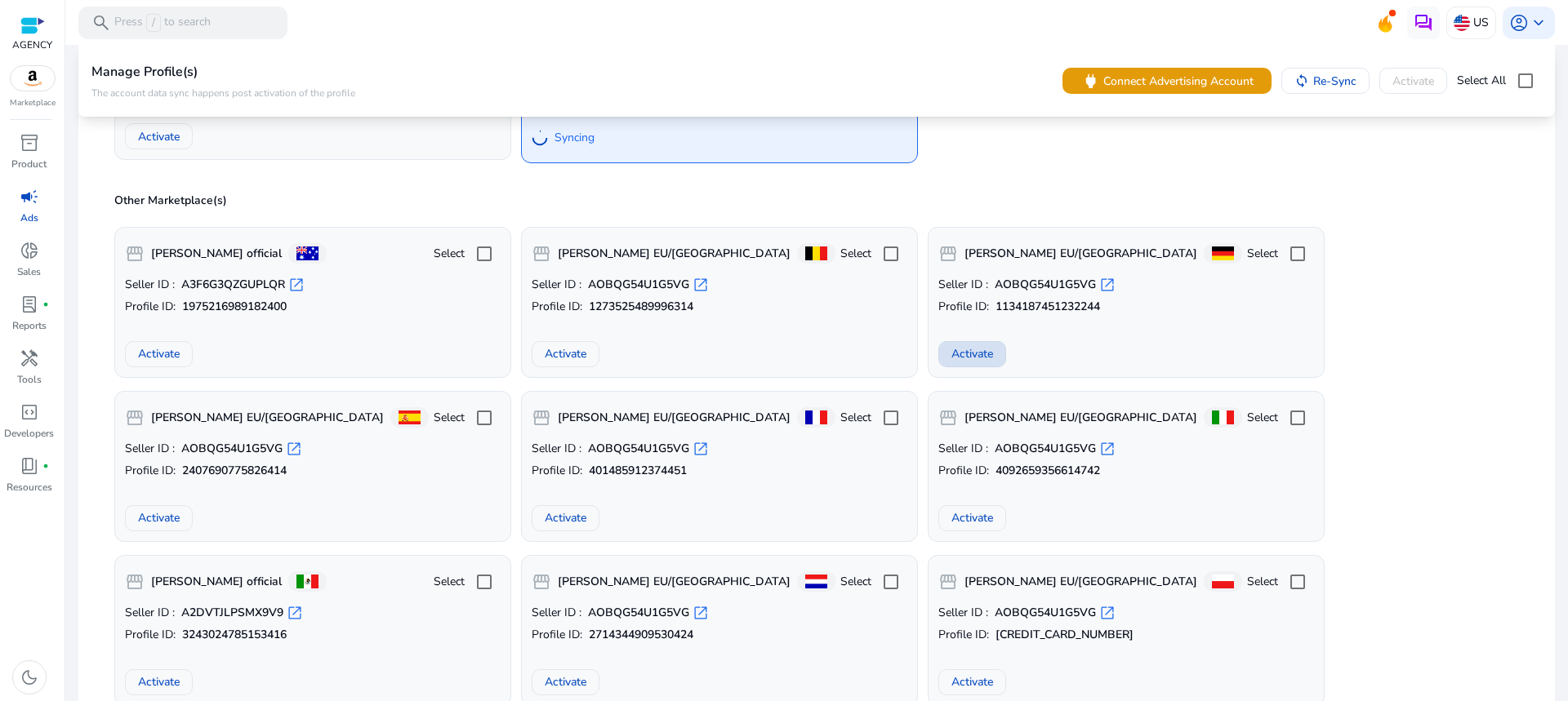
click at [965, 349] on span "Activate" at bounding box center [972, 354] width 42 height 17
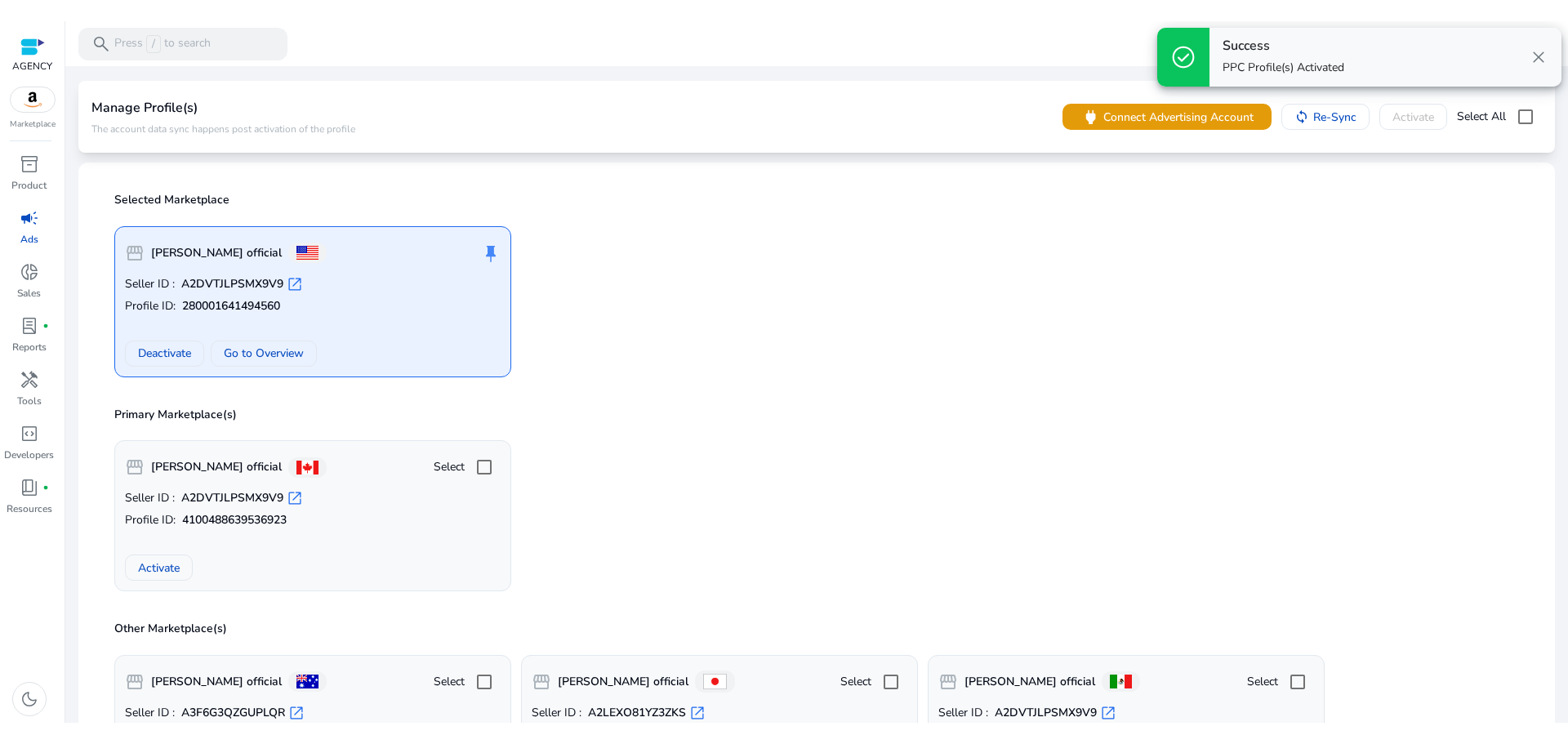
scroll to position [33, 0]
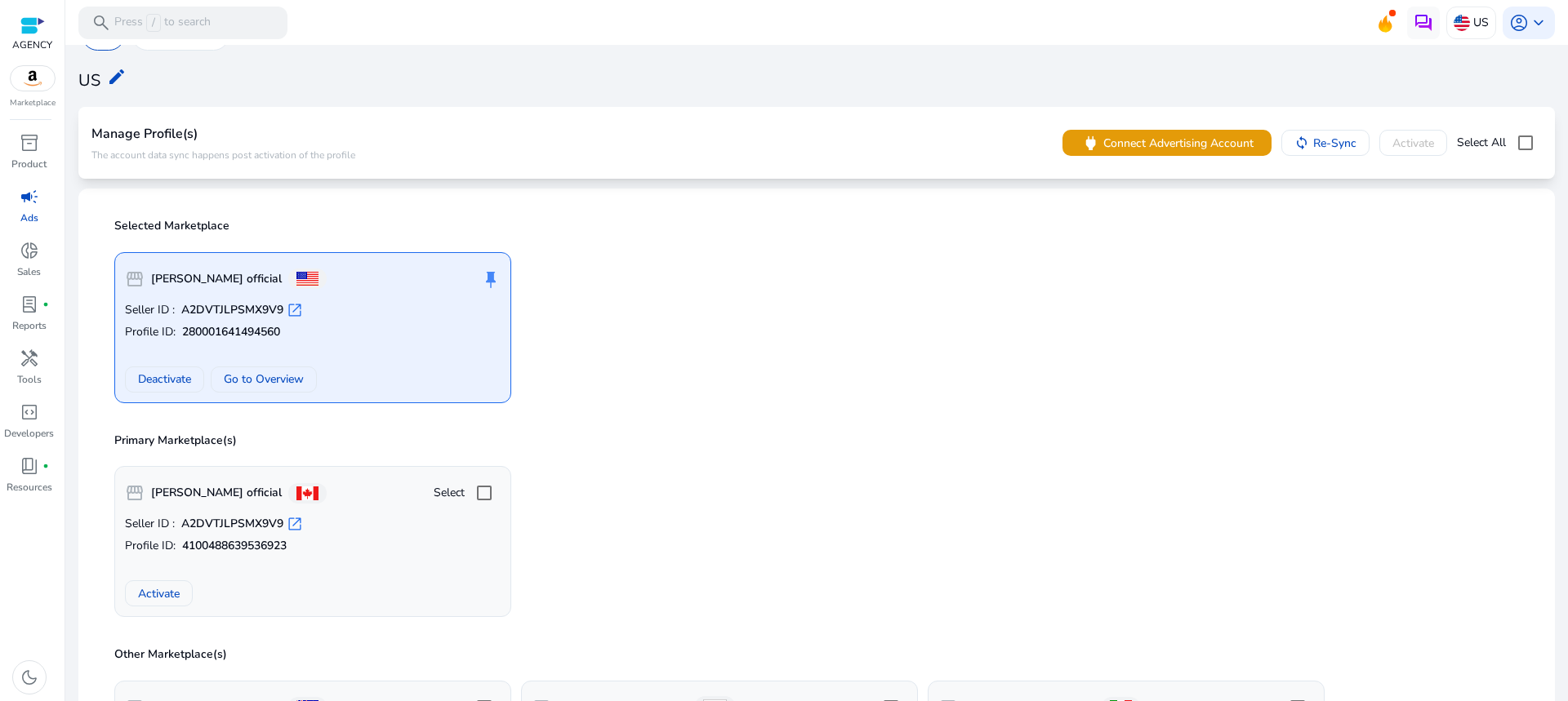
click at [788, 577] on div "storefront ohora official Select Seller ID : A2DVTJLPSMX9V9 open_in_new Profile…" at bounding box center [816, 535] width 1424 height 164
